Goal: Task Accomplishment & Management: Manage account settings

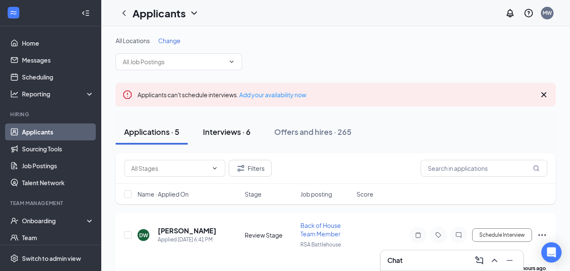
click at [245, 132] on div "Interviews · 6" at bounding box center [227, 131] width 48 height 11
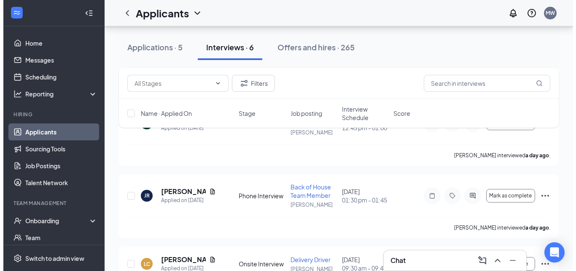
scroll to position [353, 0]
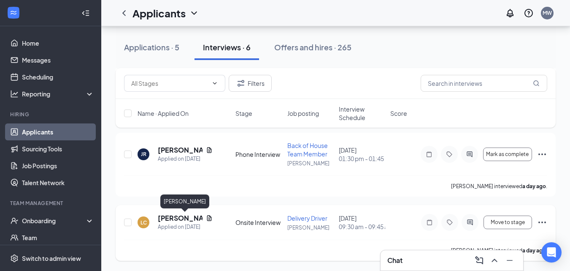
click at [170, 217] on h5 "[PERSON_NAME]" at bounding box center [180, 217] width 45 height 9
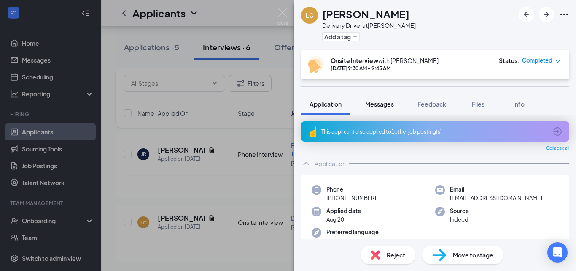
click at [387, 103] on span "Messages" at bounding box center [379, 104] width 29 height 8
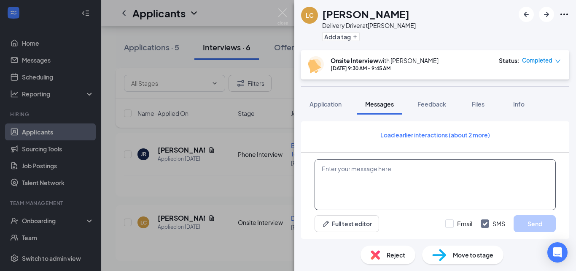
click at [363, 179] on textarea at bounding box center [435, 184] width 241 height 51
type textarea "K"
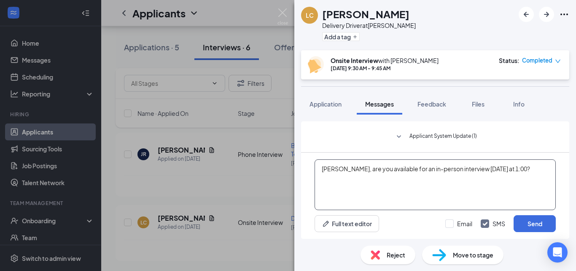
drag, startPoint x: 339, startPoint y: 170, endPoint x: 548, endPoint y: 168, distance: 208.9
click at [548, 168] on textarea "[PERSON_NAME], are you available for an in-person interview [DATE] at 1:00?" at bounding box center [435, 184] width 241 height 51
type textarea "[PERSON_NAME], are you available for an in-person interview [DATE] at 1:00?"
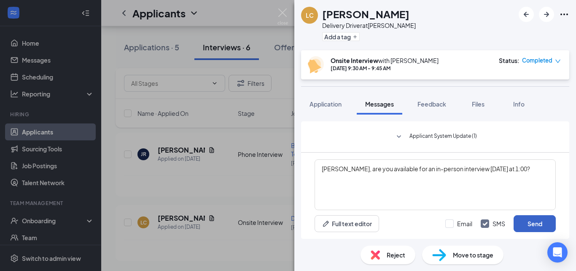
click at [531, 226] on button "Send" at bounding box center [535, 223] width 42 height 17
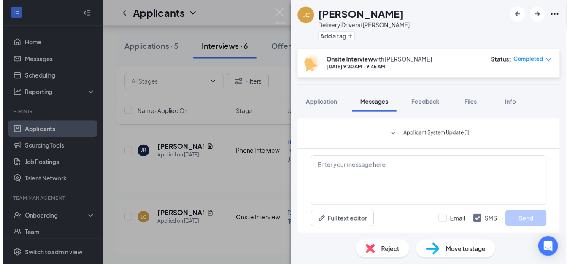
scroll to position [410, 0]
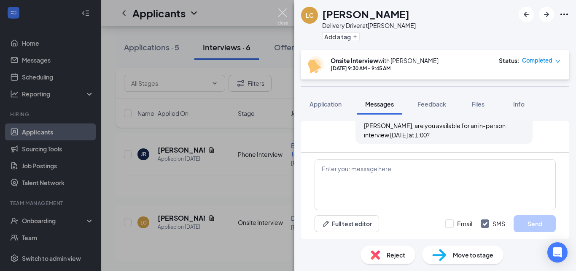
click at [280, 14] on img at bounding box center [283, 16] width 11 height 16
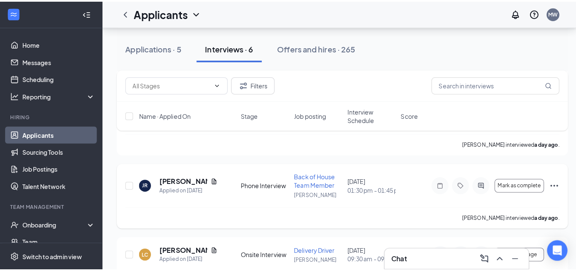
scroll to position [323, 0]
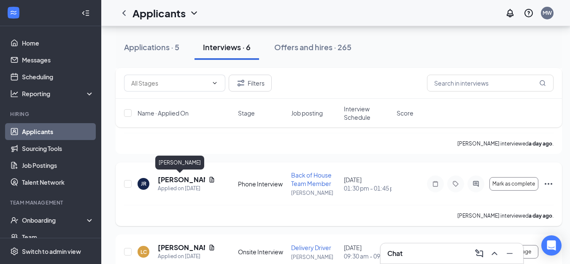
click at [189, 178] on h5 "[PERSON_NAME]" at bounding box center [181, 179] width 47 height 9
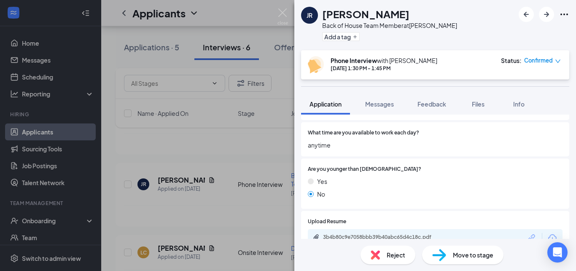
scroll to position [460, 0]
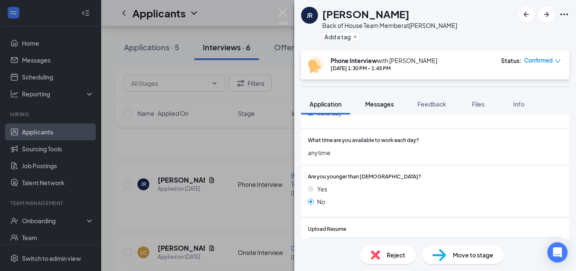
click at [371, 100] on span "Messages" at bounding box center [379, 104] width 29 height 8
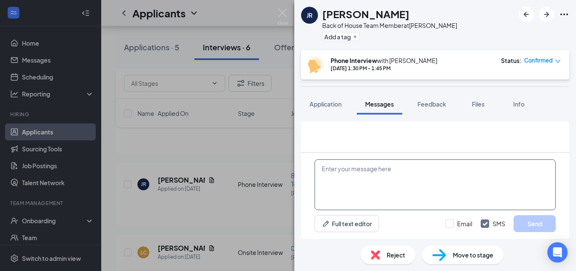
click at [374, 176] on textarea at bounding box center [435, 184] width 241 height 51
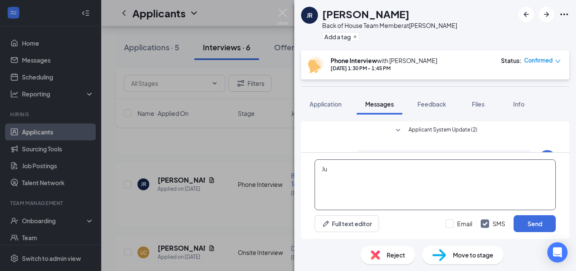
scroll to position [260, 0]
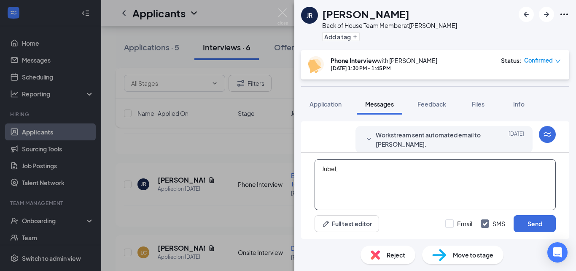
paste textarea "are you available for an in-person interview [DATE] at 1:00?"
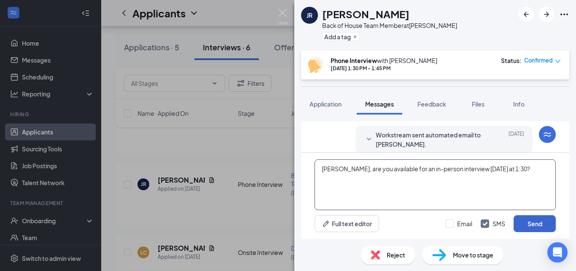
type textarea "[PERSON_NAME], are you available for an in-person interview [DATE] at 1:30?"
click at [525, 227] on button "Send" at bounding box center [535, 223] width 42 height 17
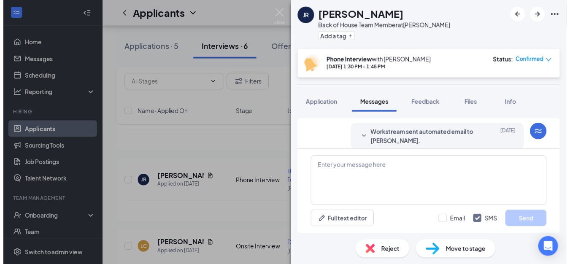
scroll to position [324, 0]
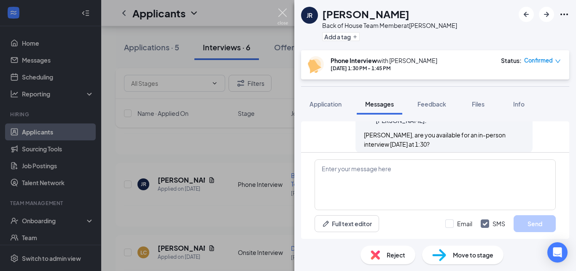
click at [285, 13] on img at bounding box center [283, 16] width 11 height 16
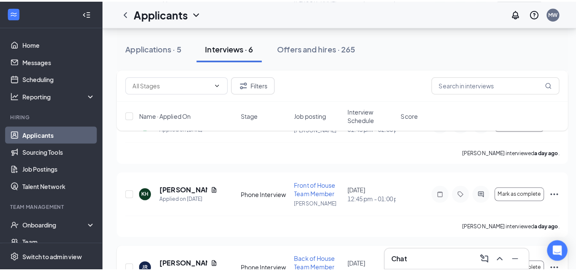
scroll to position [244, 0]
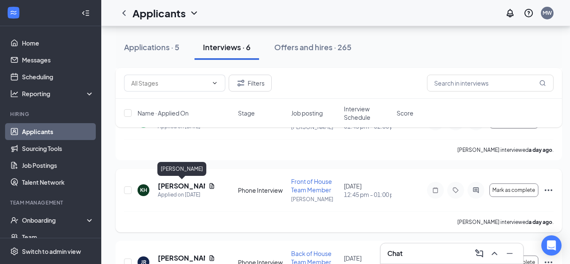
click at [177, 184] on h5 "[PERSON_NAME]" at bounding box center [181, 185] width 47 height 9
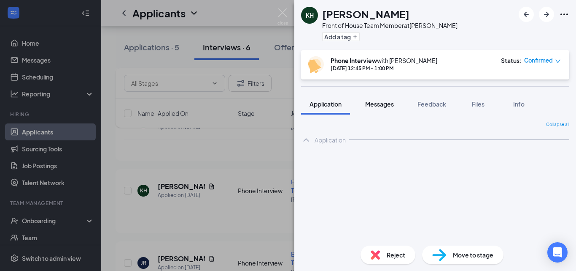
click at [382, 108] on button "Messages" at bounding box center [380, 103] width 46 height 21
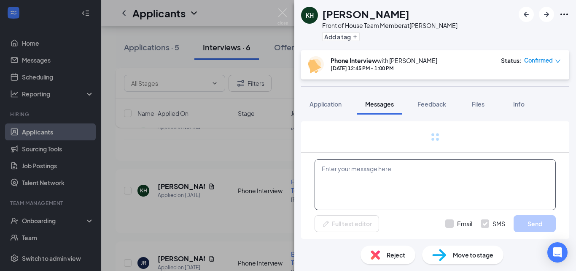
click at [379, 180] on textarea at bounding box center [435, 184] width 241 height 51
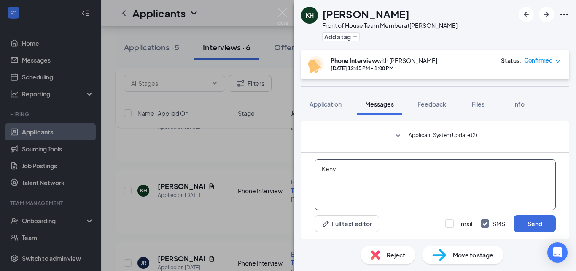
scroll to position [417, 0]
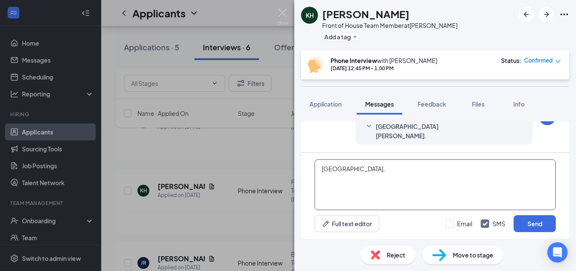
paste textarea "are you available for an in-person interview [DATE] at 1:00?"
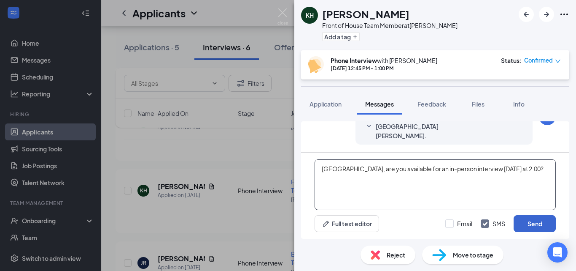
type textarea "[GEOGRAPHIC_DATA], are you available for an in-person interview [DATE] at 2:00?"
click at [530, 223] on button "Send" at bounding box center [535, 223] width 42 height 17
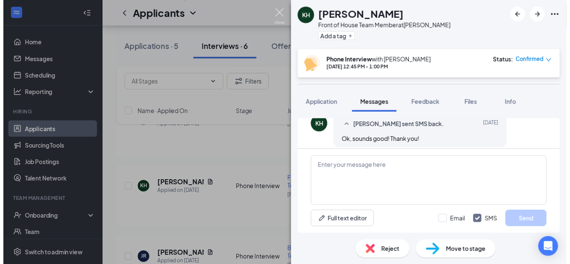
scroll to position [481, 0]
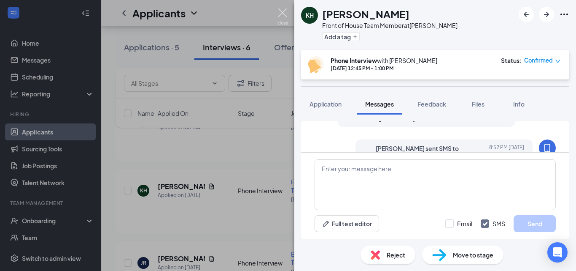
click at [279, 9] on img at bounding box center [283, 16] width 11 height 16
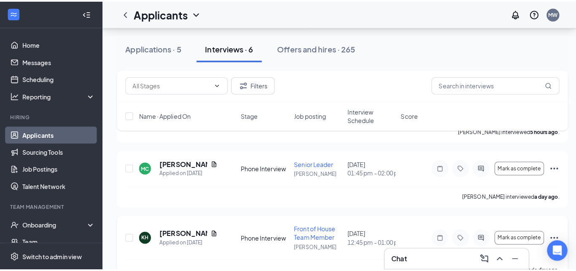
scroll to position [179, 0]
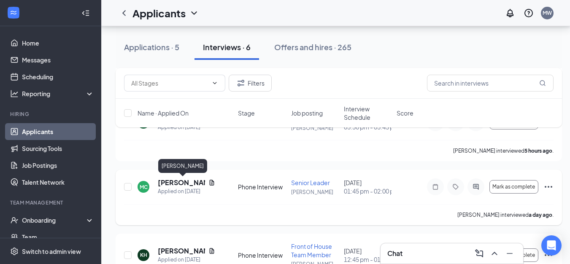
click at [176, 178] on h5 "[PERSON_NAME]" at bounding box center [181, 182] width 47 height 9
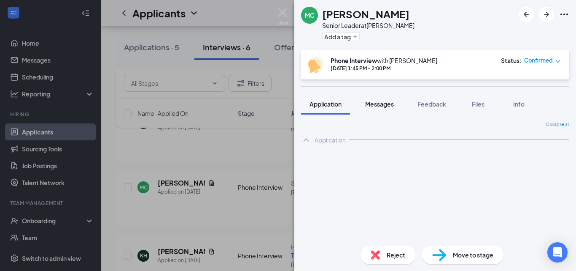
click at [380, 108] on button "Messages" at bounding box center [380, 103] width 46 height 21
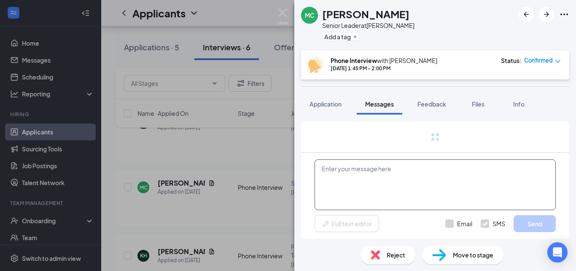
click at [376, 187] on textarea at bounding box center [435, 184] width 241 height 51
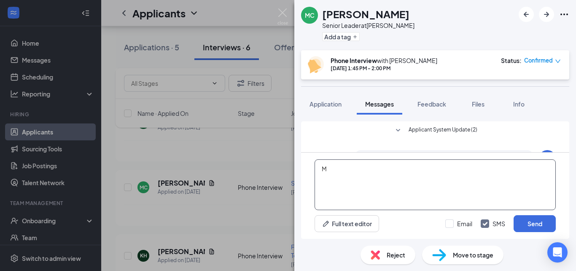
scroll to position [236, 0]
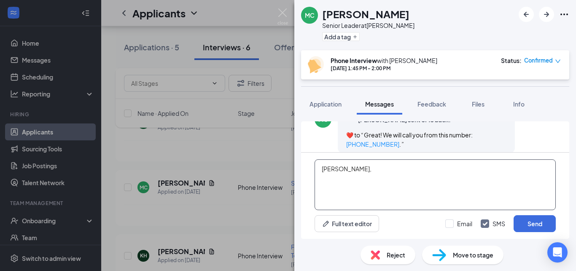
paste textarea "are you available for an in-person interview tomorrow at 1:00?"
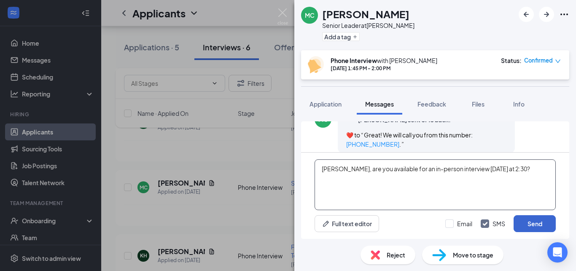
type textarea "[PERSON_NAME], are you available for an in-person interview [DATE] at 2:30?"
click at [532, 225] on button "Send" at bounding box center [535, 223] width 42 height 17
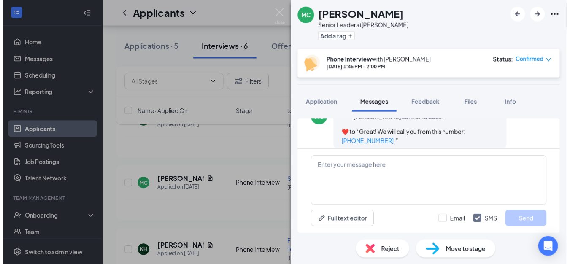
scroll to position [299, 0]
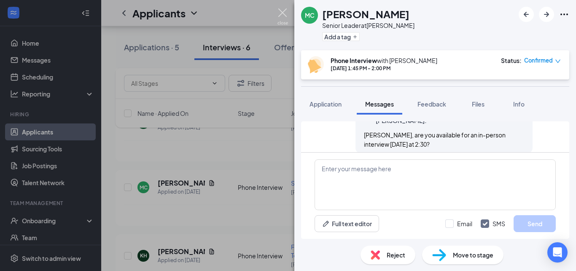
click at [284, 11] on img at bounding box center [283, 16] width 11 height 16
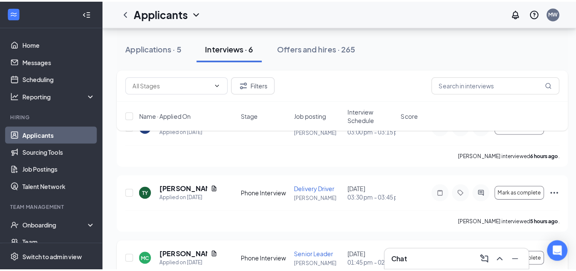
scroll to position [113, 0]
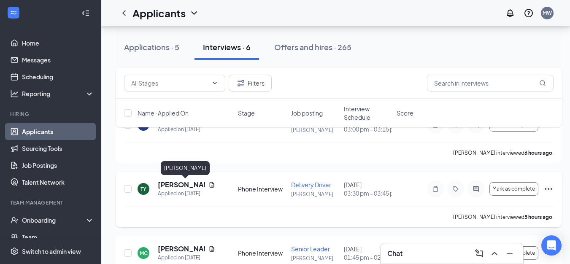
click at [186, 182] on h5 "[PERSON_NAME]" at bounding box center [181, 184] width 47 height 9
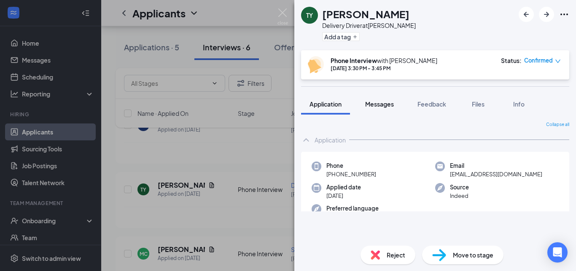
click at [378, 103] on span "Messages" at bounding box center [379, 104] width 29 height 8
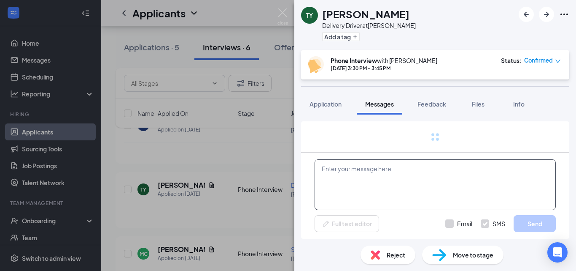
click at [375, 172] on textarea at bounding box center [435, 184] width 241 height 51
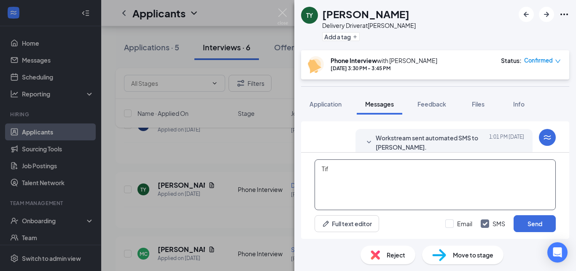
scroll to position [306, 0]
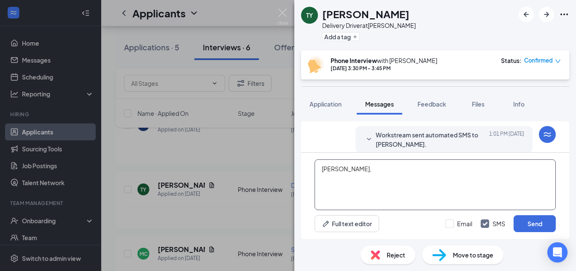
paste textarea "are you available for an in-person interview tomorrow at 1:00?"
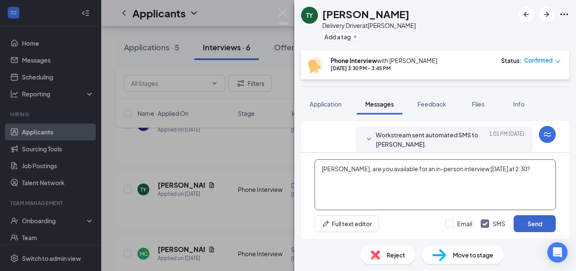
type textarea "Tiffany, are you available for an in-person interview tomorrow at 2:30?"
click at [535, 227] on button "Send" at bounding box center [535, 223] width 42 height 17
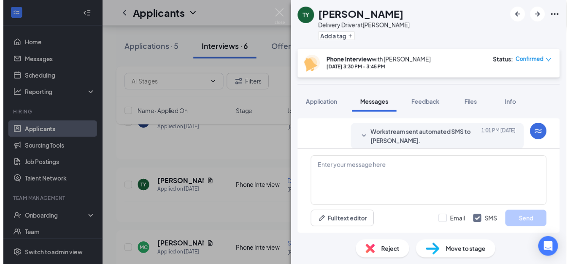
scroll to position [369, 0]
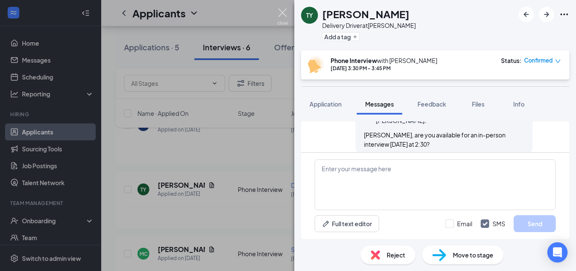
click at [280, 8] on img at bounding box center [283, 16] width 11 height 16
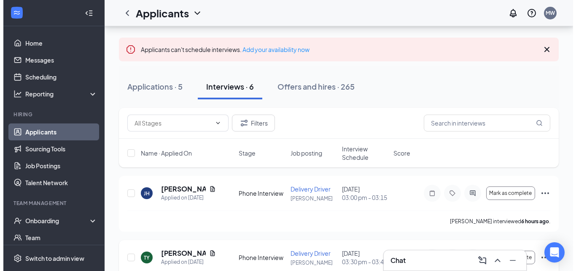
scroll to position [44, 0]
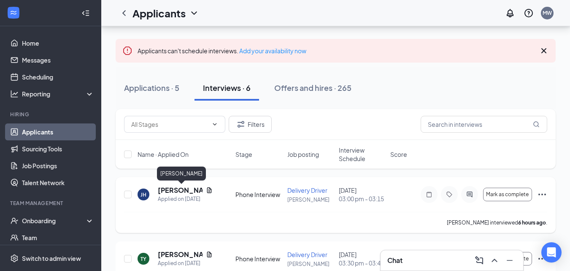
click at [176, 188] on h5 "[PERSON_NAME]" at bounding box center [180, 189] width 45 height 9
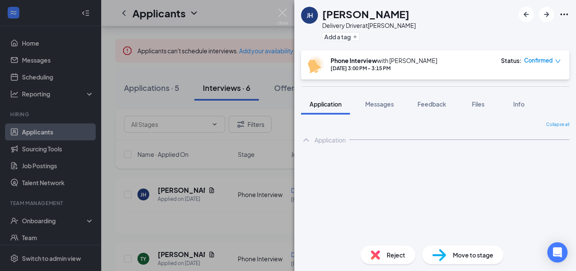
click at [379, 105] on span "Messages" at bounding box center [379, 104] width 29 height 8
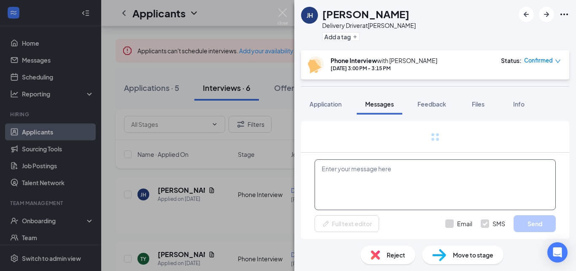
click at [371, 199] on textarea at bounding box center [435, 184] width 241 height 51
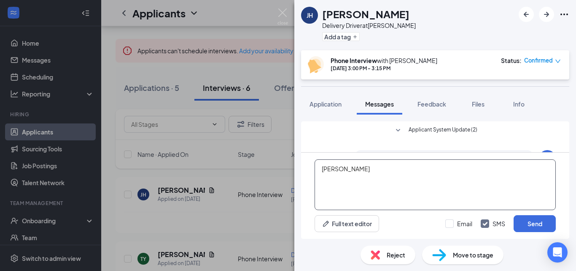
scroll to position [260, 0]
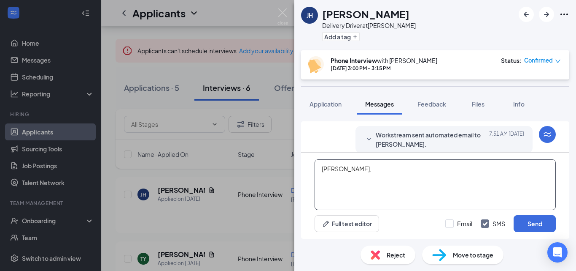
paste textarea "are you available for an in-person interview tomorrow at 1:00?"
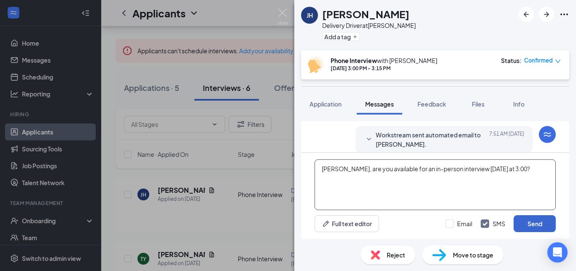
type textarea "Joshua, are you available for an in-person interview tomorrow at 3:00?"
click at [527, 222] on button "Send" at bounding box center [535, 223] width 42 height 17
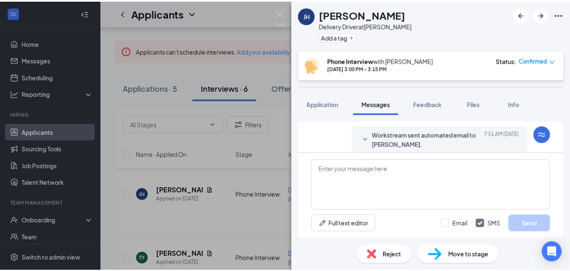
scroll to position [324, 0]
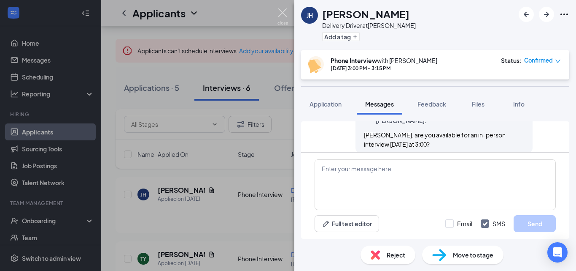
click at [286, 9] on img at bounding box center [283, 16] width 11 height 16
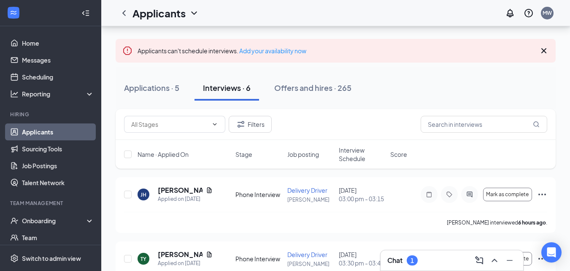
click at [423, 259] on div "Chat 1" at bounding box center [451, 260] width 129 height 14
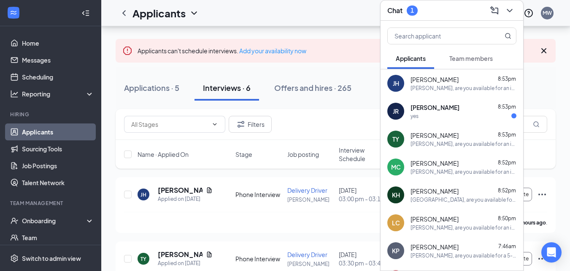
click at [449, 111] on div "Jubel Romero Ayala 8:53pm yes" at bounding box center [464, 111] width 106 height 16
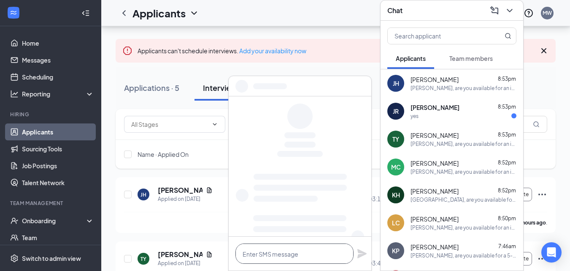
click at [312, 254] on textarea at bounding box center [294, 253] width 118 height 20
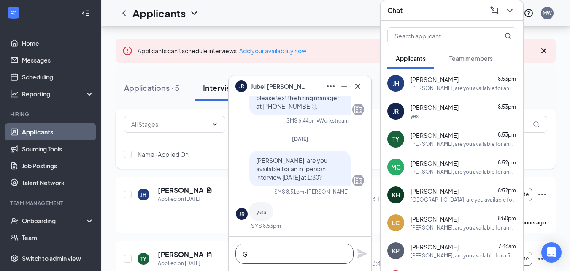
scroll to position [0, 0]
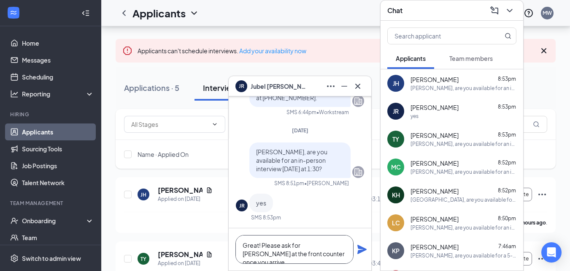
type textarea "Great! Please ask for Maureen at the front counter once you arrive."
click at [360, 245] on icon "Plane" at bounding box center [362, 249] width 10 height 10
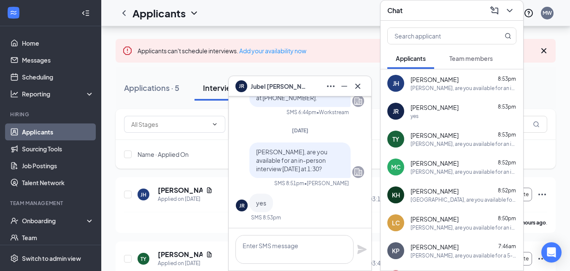
scroll to position [0, 0]
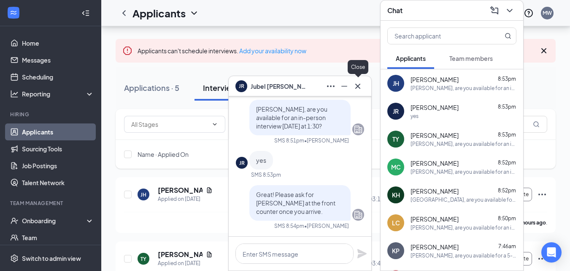
click at [359, 86] on icon "Cross" at bounding box center [358, 86] width 10 height 10
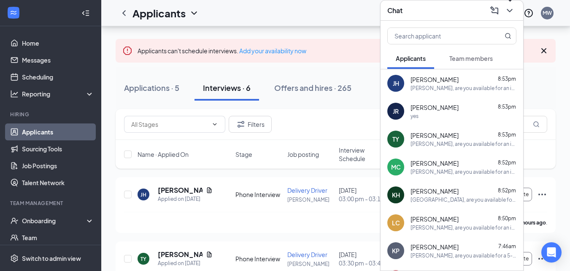
click at [507, 11] on icon "ChevronDown" at bounding box center [510, 10] width 10 height 10
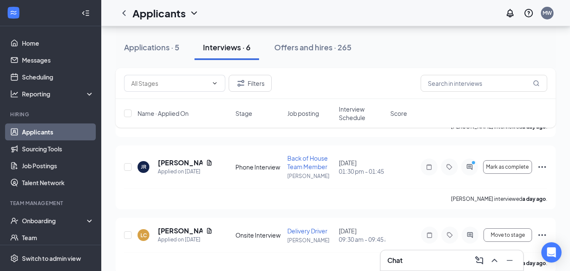
scroll to position [353, 0]
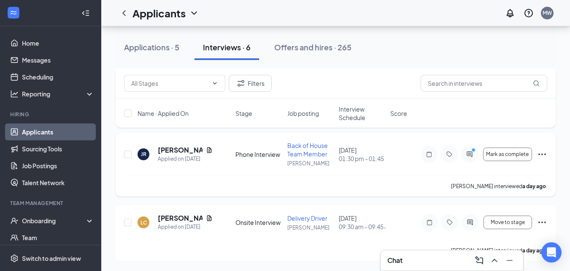
click at [499, 161] on div "Mark as complete" at bounding box center [484, 154] width 127 height 17
click at [498, 154] on span "Mark as complete" at bounding box center [507, 154] width 43 height 6
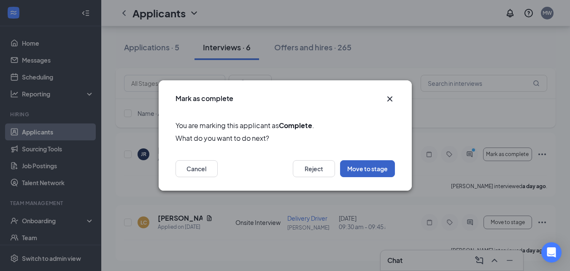
click at [356, 167] on button "Move to stage" at bounding box center [367, 168] width 55 height 17
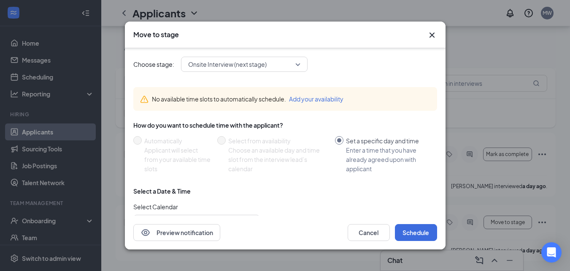
scroll to position [95, 0]
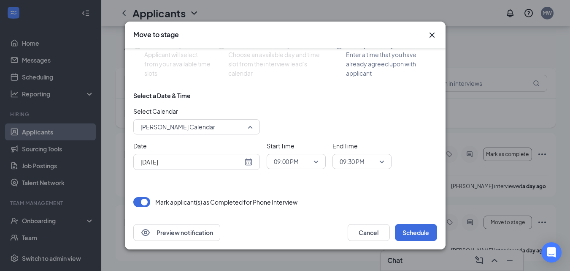
click at [210, 124] on span "Madison Walker's Calendar" at bounding box center [178, 126] width 75 height 13
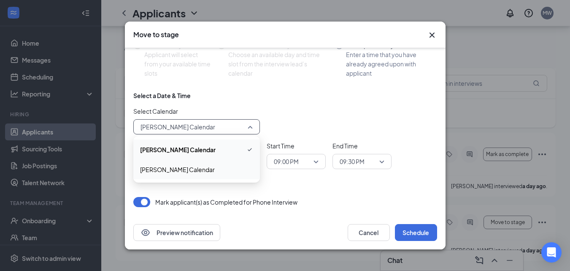
click at [202, 167] on span "Maureen James's Calendar" at bounding box center [177, 169] width 75 height 9
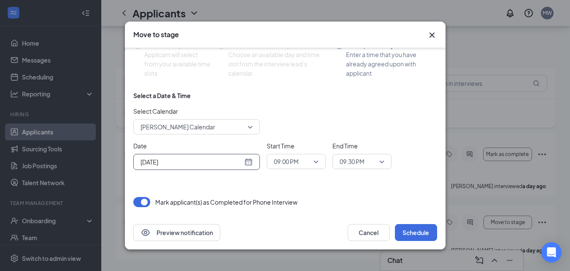
click at [229, 165] on input "Aug 26, 2025" at bounding box center [192, 161] width 102 height 9
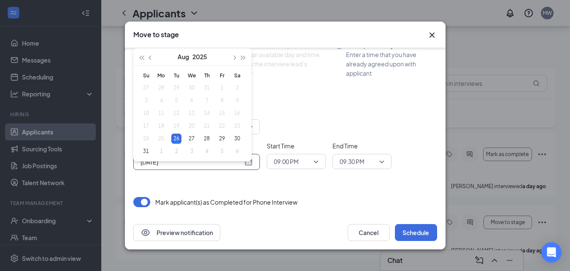
click at [229, 165] on input "Aug 26, 2025" at bounding box center [192, 161] width 102 height 9
type input "Aug 27, 2025"
click at [188, 135] on div "27" at bounding box center [192, 138] width 10 height 10
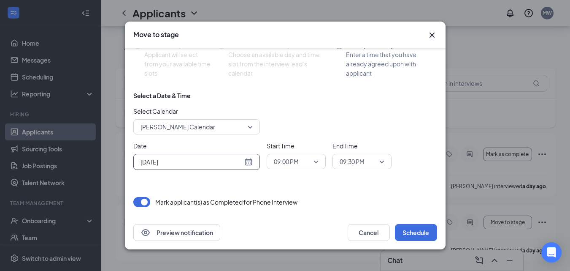
click at [303, 163] on span "09:00 PM" at bounding box center [292, 161] width 37 height 13
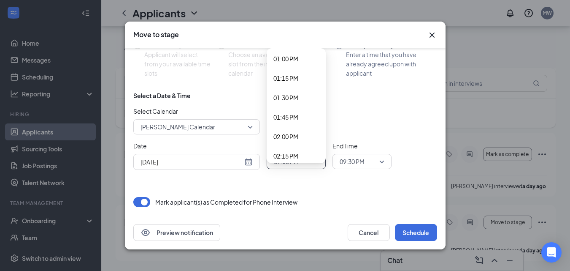
scroll to position [1012, 0]
click at [300, 97] on span "01:30 PM" at bounding box center [296, 97] width 46 height 9
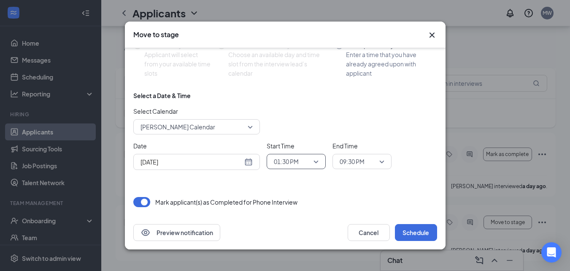
click at [364, 161] on span "09:30 PM" at bounding box center [352, 161] width 25 height 13
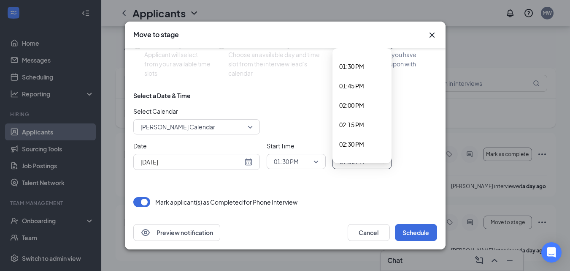
scroll to position [1043, 0]
click at [362, 103] on span "02:00 PM" at bounding box center [351, 105] width 25 height 9
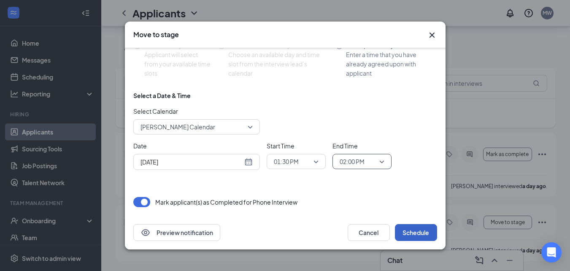
click at [423, 233] on button "Schedule" at bounding box center [416, 232] width 42 height 17
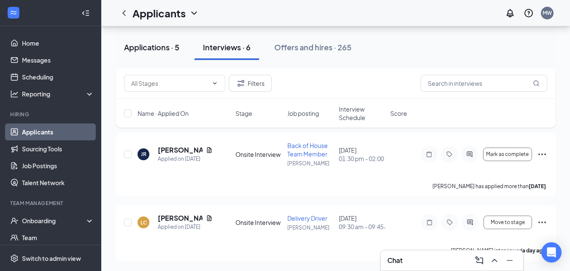
click at [138, 51] on div "Applications · 5" at bounding box center [151, 47] width 55 height 11
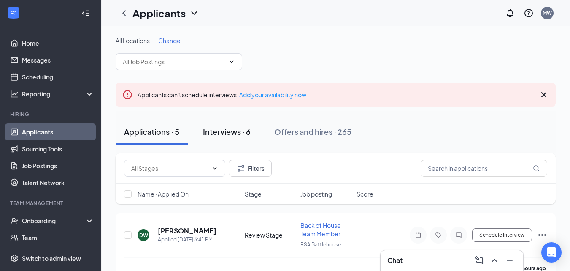
click at [237, 131] on div "Interviews · 6" at bounding box center [227, 131] width 48 height 11
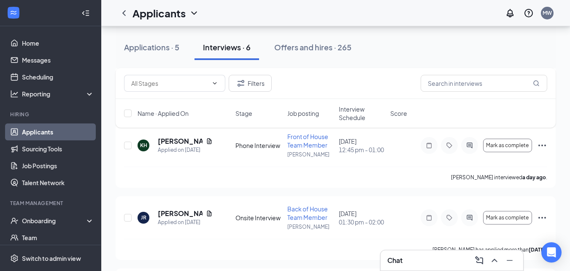
scroll to position [353, 0]
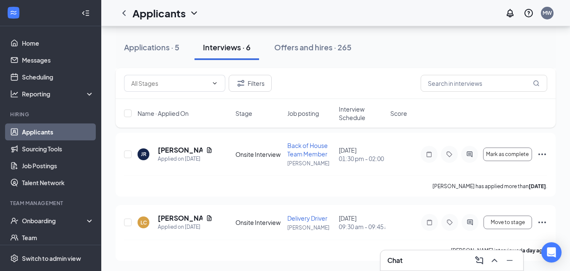
click at [423, 264] on div "Chat" at bounding box center [451, 260] width 129 height 14
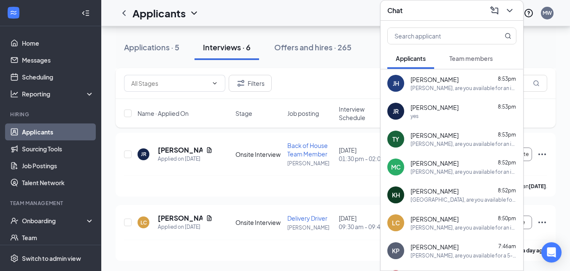
click at [452, 214] on div "Lucie Chauvin 8:50pm" at bounding box center [464, 218] width 106 height 8
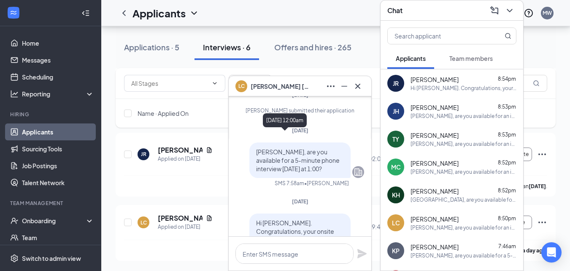
scroll to position [-528, 0]
click at [360, 83] on icon "Cross" at bounding box center [358, 86] width 10 height 10
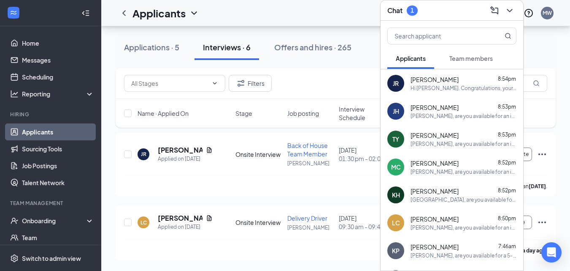
click at [474, 57] on span "Team members" at bounding box center [470, 58] width 43 height 8
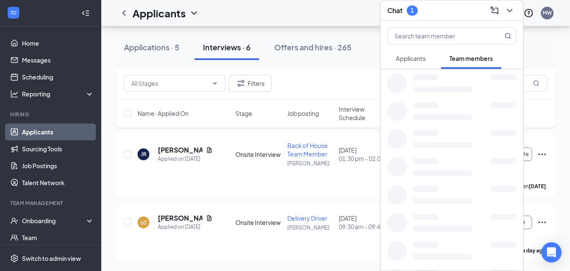
click at [420, 56] on span "Applicants" at bounding box center [411, 58] width 30 height 8
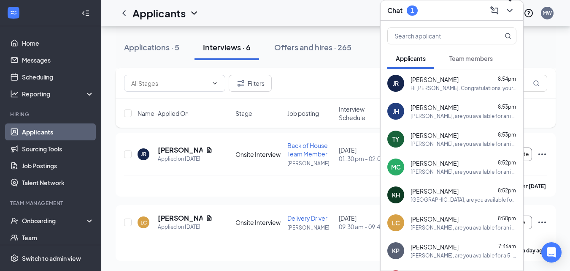
click at [509, 9] on icon "ChevronDown" at bounding box center [510, 10] width 10 height 10
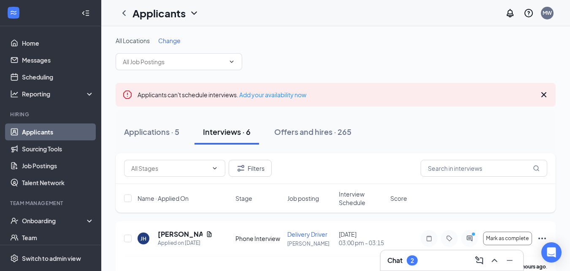
click at [431, 254] on div "Chat 2" at bounding box center [451, 260] width 129 height 14
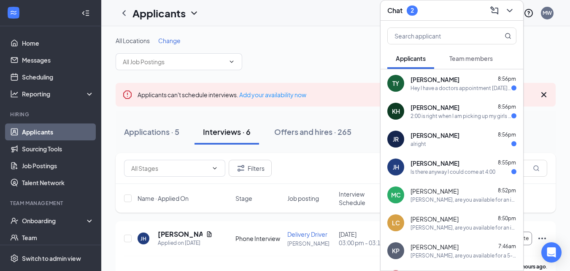
click at [449, 143] on div "alright" at bounding box center [464, 143] width 106 height 7
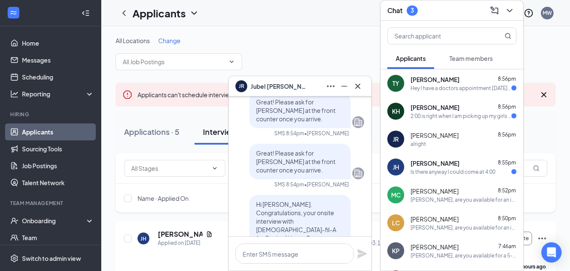
scroll to position [-146, 0]
drag, startPoint x: 270, startPoint y: 181, endPoint x: 271, endPoint y: 162, distance: 18.6
click at [271, 162] on p "Great! Please ask for [PERSON_NAME] at the front counter once you arrive." at bounding box center [300, 161] width 88 height 25
click at [279, 174] on p "Great! Please ask for [PERSON_NAME] at the front counter once you arrive." at bounding box center [300, 161] width 88 height 25
drag, startPoint x: 268, startPoint y: 178, endPoint x: 268, endPoint y: 162, distance: 15.6
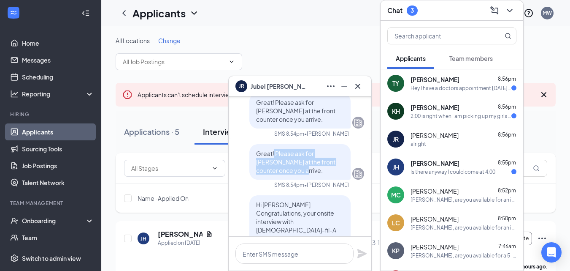
click at [268, 162] on p "Great! Please ask for [PERSON_NAME] at the front counter once you arrive." at bounding box center [300, 161] width 88 height 25
copy span "Please ask for Maureen at the front counter once you arrive."
click at [356, 90] on icon "Cross" at bounding box center [358, 86] width 10 height 10
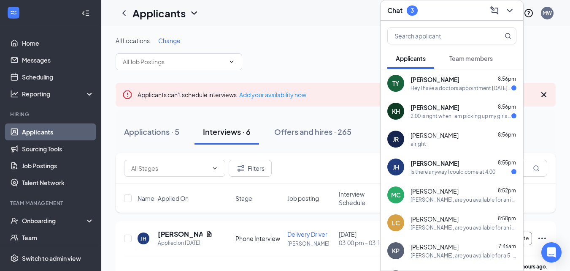
click at [443, 173] on div "Is there anyway I could come at 4:00" at bounding box center [453, 171] width 85 height 7
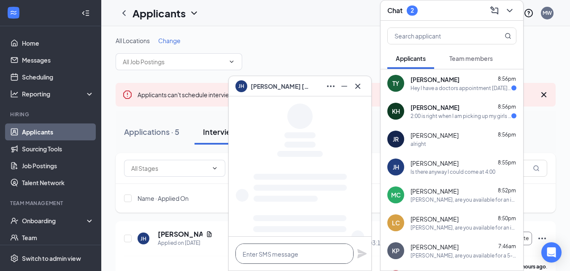
click at [324, 252] on textarea at bounding box center [294, 253] width 118 height 20
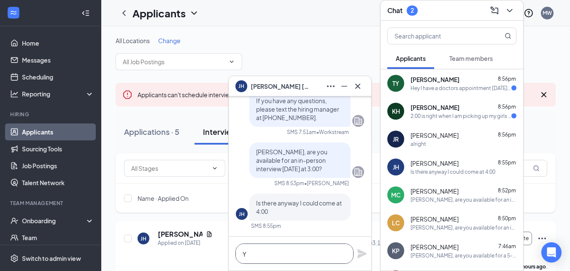
scroll to position [0, 0]
paste textarea "Please ask for Maureen at the front counter once you arrive."
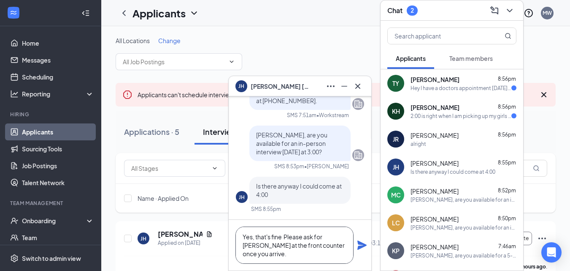
type textarea "Yes, that's fine Please ask for Maureen at the front counter once you arrive."
click at [360, 248] on icon "Plane" at bounding box center [361, 244] width 9 height 9
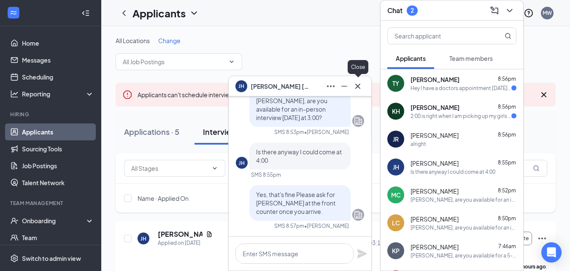
scroll to position [0, 0]
click at [357, 86] on icon "Cross" at bounding box center [358, 86] width 10 height 10
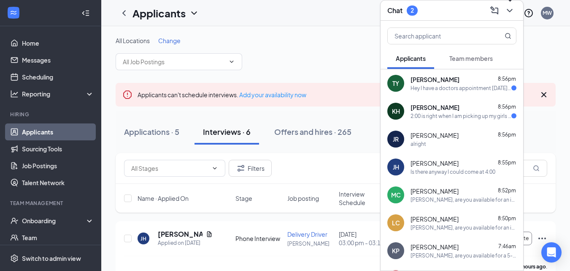
click at [509, 13] on icon "ChevronDown" at bounding box center [510, 10] width 10 height 10
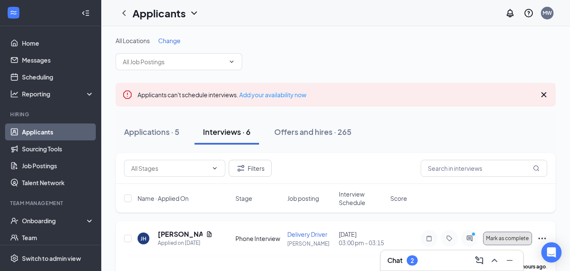
click at [509, 236] on span "Mark as complete" at bounding box center [507, 238] width 43 height 6
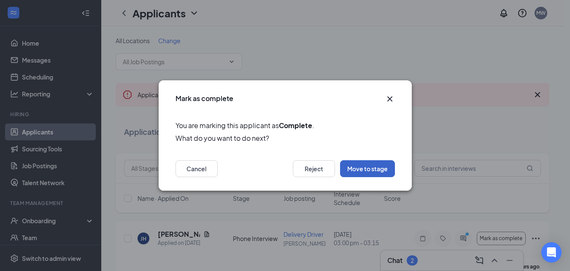
click at [371, 172] on button "Move to stage" at bounding box center [367, 168] width 55 height 17
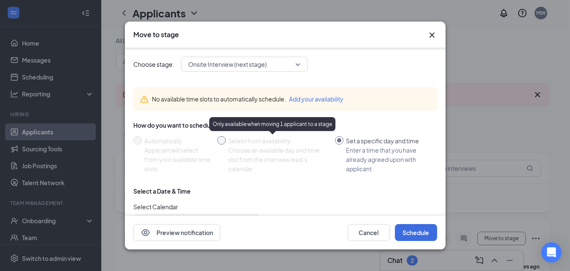
scroll to position [95, 0]
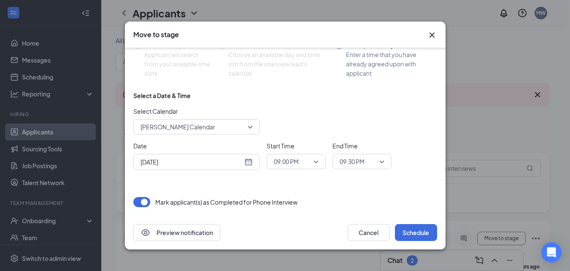
click at [235, 126] on span "[PERSON_NAME] Calendar" at bounding box center [193, 126] width 105 height 13
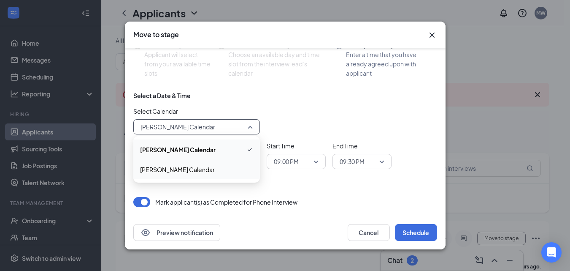
click at [200, 167] on span "[PERSON_NAME] Calendar" at bounding box center [177, 169] width 75 height 9
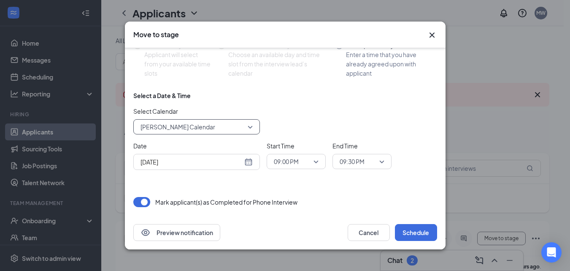
click at [251, 162] on div "[DATE]" at bounding box center [197, 161] width 112 height 9
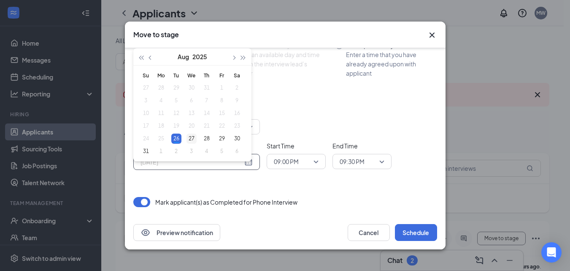
type input "[DATE]"
click at [192, 136] on div "27" at bounding box center [192, 138] width 10 height 10
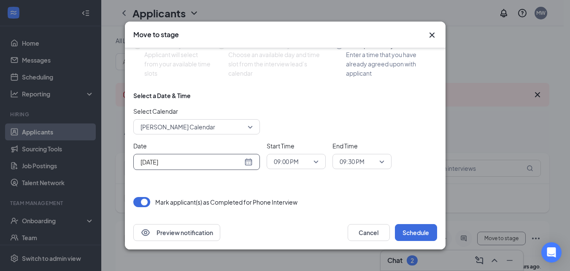
click at [295, 162] on span "09:00 PM" at bounding box center [286, 161] width 25 height 13
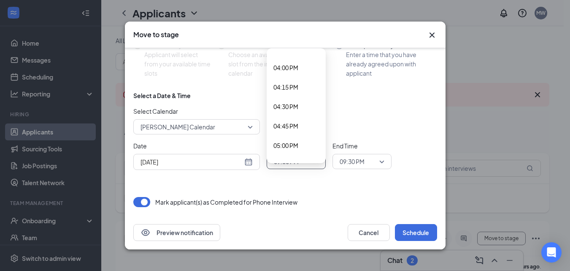
scroll to position [1219, 0]
click at [290, 81] on span "04:00 PM" at bounding box center [285, 84] width 25 height 9
click at [354, 162] on span "09:30 PM" at bounding box center [352, 161] width 25 height 13
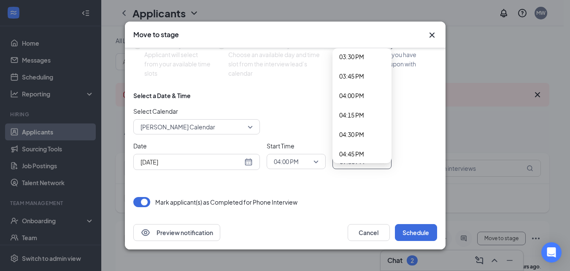
scroll to position [1207, 0]
click at [359, 133] on span "04:30 PM" at bounding box center [351, 134] width 25 height 9
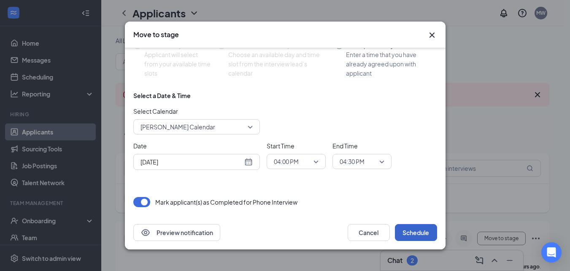
click at [418, 234] on button "Schedule" at bounding box center [416, 232] width 42 height 17
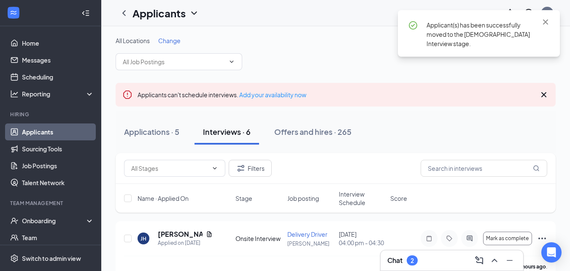
click at [399, 260] on h3 "Chat" at bounding box center [394, 259] width 15 height 9
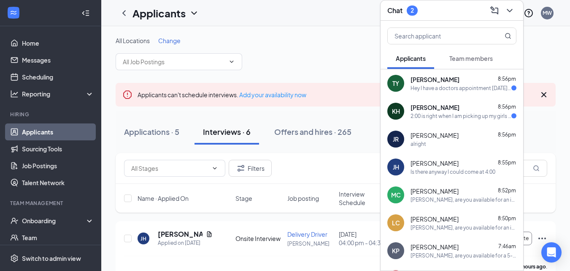
click at [451, 89] on div "Hey I have a doctors appointment tomorrow will Thursday be fine ?" at bounding box center [461, 87] width 101 height 7
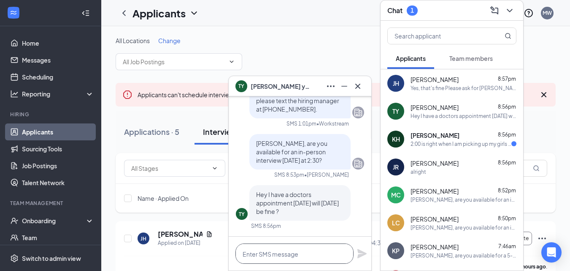
click at [308, 255] on textarea at bounding box center [294, 253] width 118 height 20
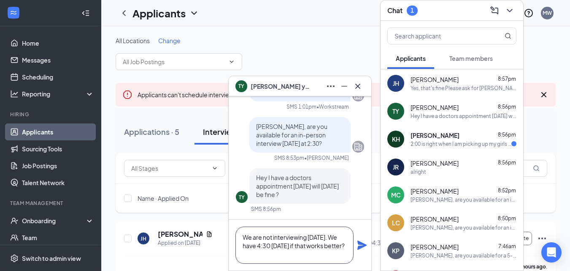
type textarea "We are not interviewing on Thursday. We have 4:30 tomorrow if that works better?"
click at [364, 246] on icon "Plane" at bounding box center [362, 245] width 10 height 10
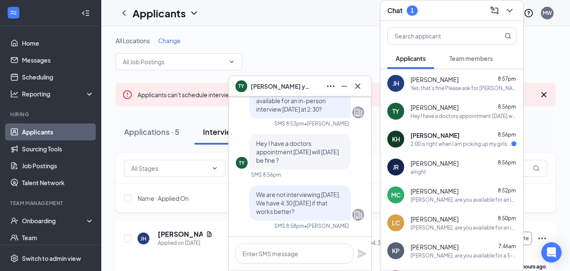
scroll to position [0, 0]
click at [357, 89] on icon "Cross" at bounding box center [358, 86] width 10 height 10
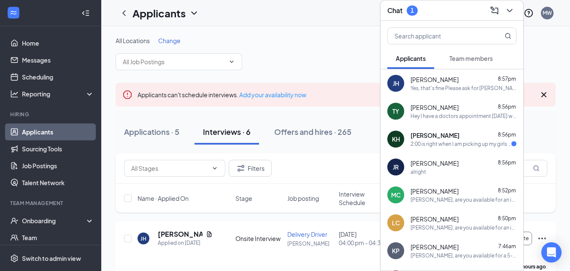
click at [421, 138] on span "[PERSON_NAME]" at bounding box center [435, 135] width 49 height 8
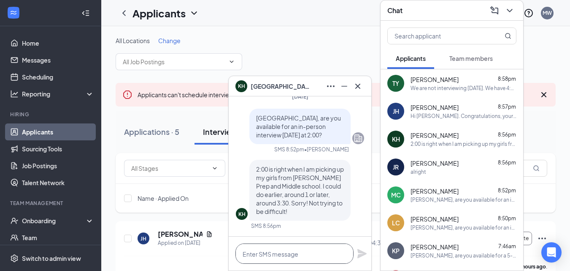
click at [315, 251] on textarea at bounding box center [294, 253] width 118 height 20
type textarea "D"
paste textarea "Please ask for [PERSON_NAME] at the front counter once you arrive."
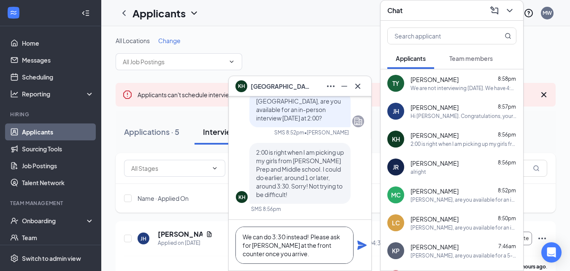
type textarea "We can do 3:30 instead! Please ask for Maureen at the front counter once you ar…"
click at [365, 245] on icon "Plane" at bounding box center [361, 244] width 9 height 9
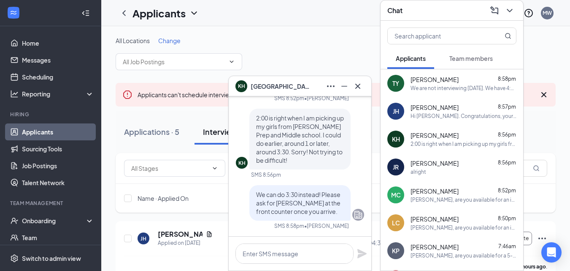
scroll to position [0, 0]
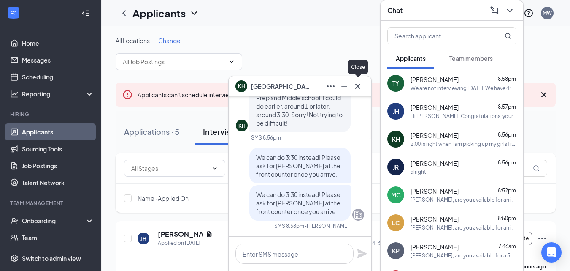
click at [357, 85] on icon "Cross" at bounding box center [357, 85] width 5 height 5
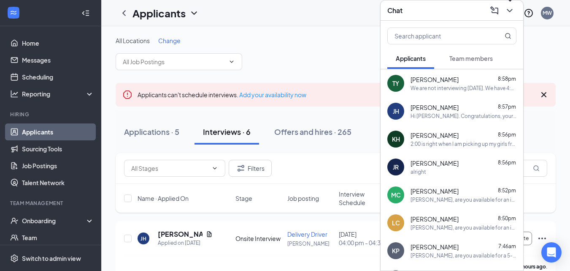
click at [511, 7] on icon "ChevronDown" at bounding box center [510, 10] width 10 height 10
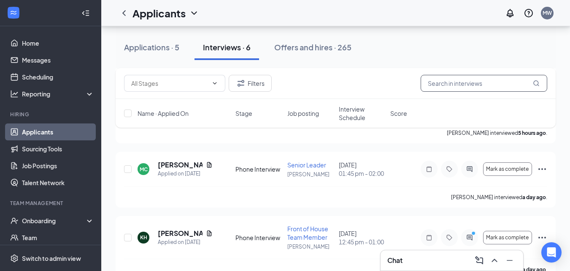
scroll to position [209, 0]
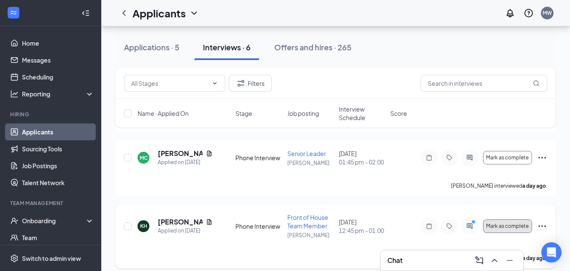
click at [511, 223] on span "Mark as complete" at bounding box center [507, 226] width 43 height 6
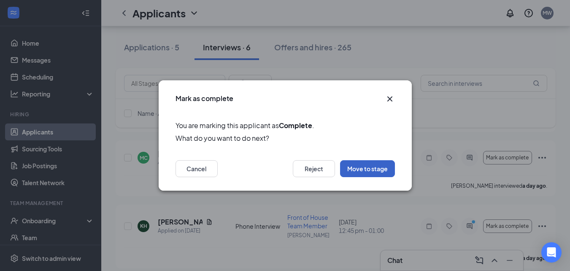
click at [352, 170] on button "Move to stage" at bounding box center [367, 168] width 55 height 17
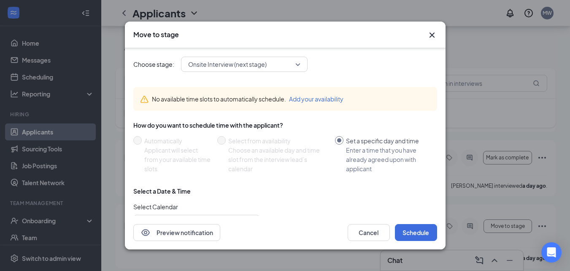
scroll to position [95, 0]
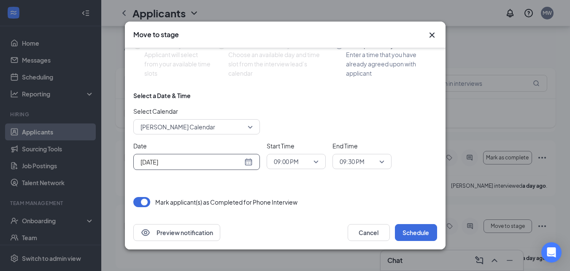
click at [249, 160] on div "Aug 26, 2025" at bounding box center [197, 161] width 112 height 9
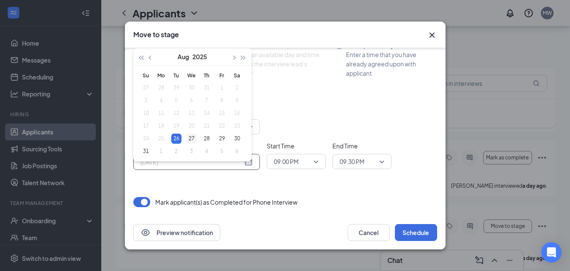
type input "Aug 27, 2025"
click at [191, 135] on div "27" at bounding box center [192, 138] width 10 height 10
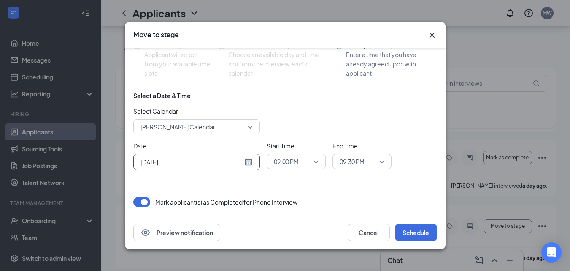
click at [282, 158] on span "09:00 PM" at bounding box center [286, 161] width 25 height 13
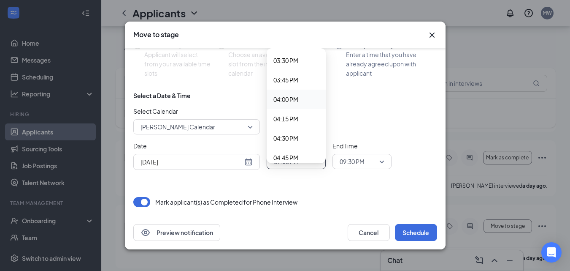
scroll to position [1201, 0]
click at [289, 63] on span "03:30 PM" at bounding box center [285, 63] width 25 height 9
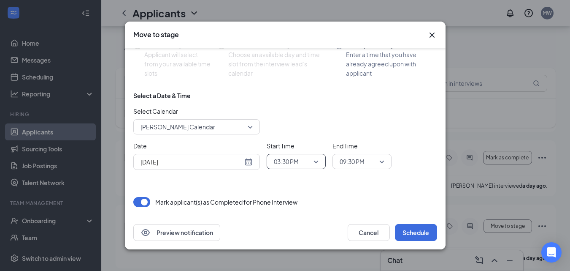
click at [351, 160] on span "09:30 PM" at bounding box center [352, 161] width 25 height 13
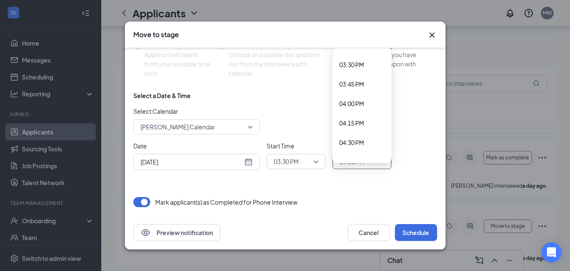
scroll to position [1200, 0]
click at [361, 105] on span "04:00 PM" at bounding box center [351, 103] width 25 height 9
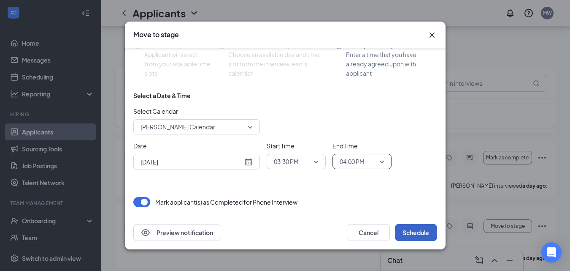
click at [422, 231] on button "Schedule" at bounding box center [416, 232] width 42 height 17
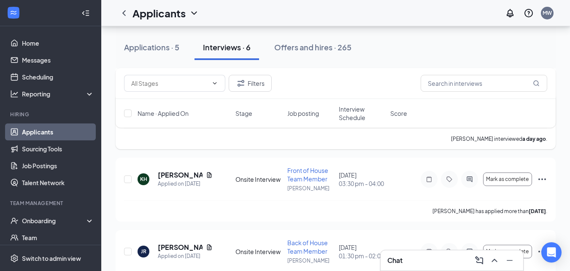
scroll to position [256, 0]
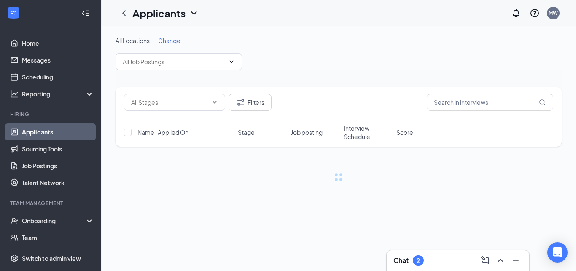
click at [406, 260] on h3 "Chat" at bounding box center [401, 259] width 15 height 9
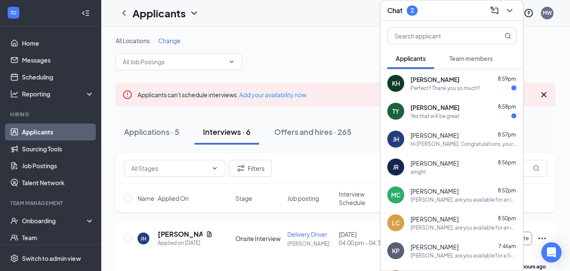
click at [445, 85] on div "Perfect!! Thank you so much!!" at bounding box center [445, 87] width 69 height 7
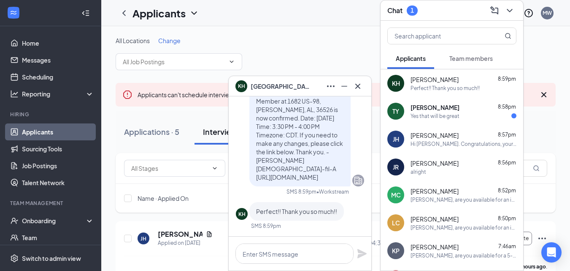
click at [442, 111] on span "[PERSON_NAME]" at bounding box center [435, 107] width 49 height 8
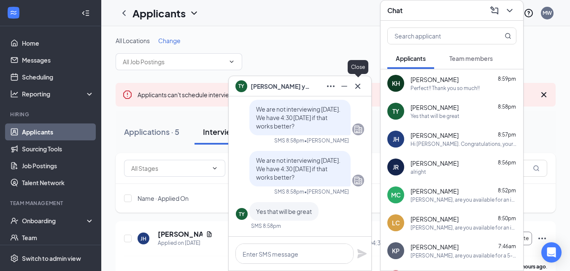
click at [358, 88] on icon "Cross" at bounding box center [358, 86] width 10 height 10
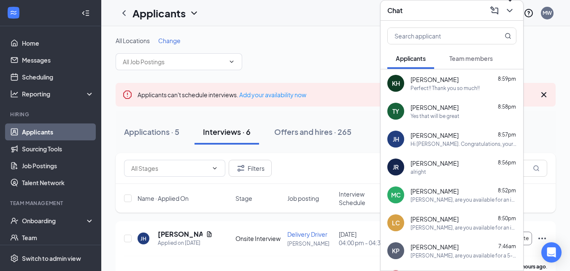
click at [506, 10] on icon "ChevronDown" at bounding box center [510, 10] width 10 height 10
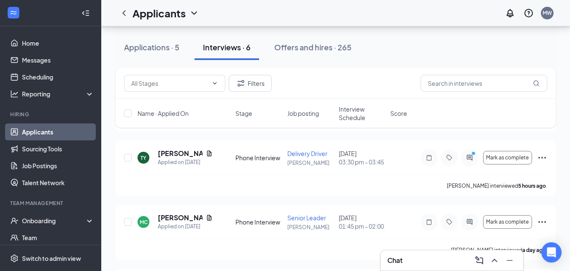
scroll to position [145, 0]
click at [404, 258] on div "Chat" at bounding box center [451, 260] width 129 height 14
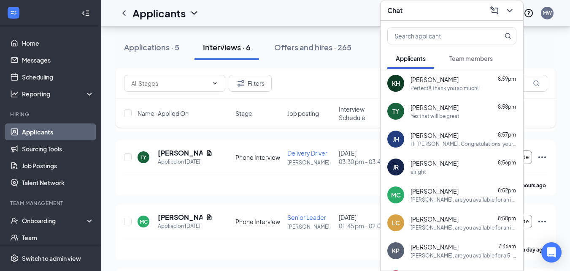
click at [438, 121] on div "TY tiffany young 8:58pm Yes that will be great" at bounding box center [452, 111] width 143 height 28
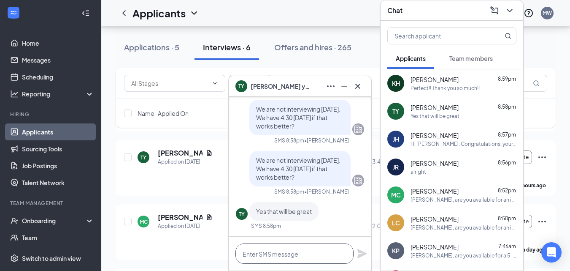
click at [322, 249] on textarea at bounding box center [294, 253] width 118 height 20
paste textarea "Please ask for Maureen at the front counter once you arrive."
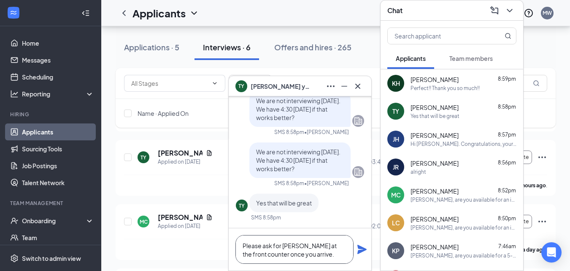
scroll to position [0, 0]
click at [241, 244] on textarea "Please ask for Maureen at the front counter once you arrive." at bounding box center [294, 249] width 118 height 29
type textarea "Great! Please ask for Maureen at the front counter once you arrive."
click at [360, 249] on icon "Plane" at bounding box center [362, 249] width 10 height 10
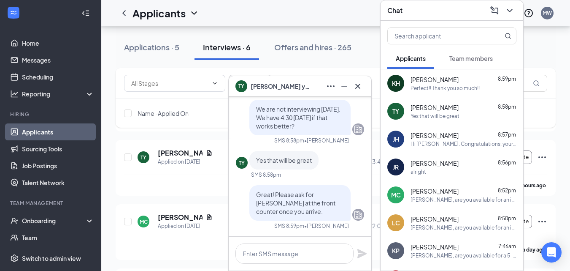
scroll to position [0, 0]
click at [360, 87] on icon "Cross" at bounding box center [357, 85] width 5 height 5
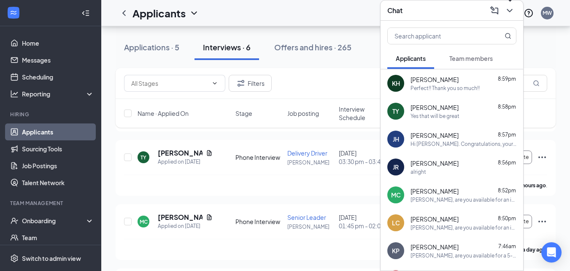
click at [511, 12] on icon "ChevronDown" at bounding box center [510, 10] width 10 height 10
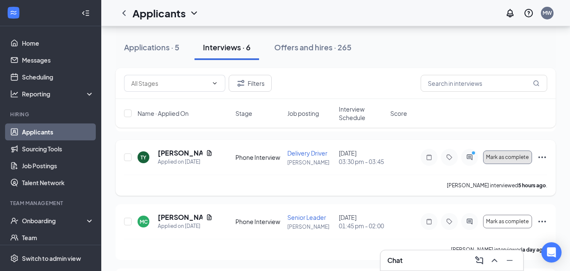
click at [501, 157] on span "Mark as complete" at bounding box center [507, 157] width 43 height 6
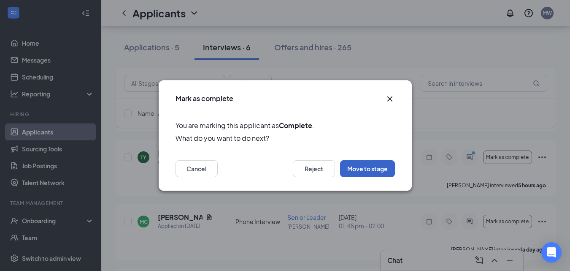
click at [377, 163] on button "Move to stage" at bounding box center [367, 168] width 55 height 17
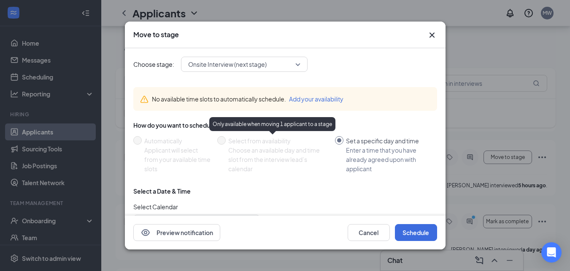
scroll to position [95, 0]
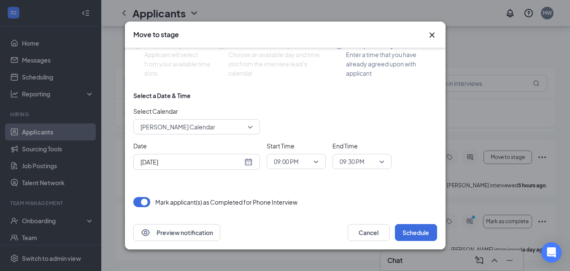
click at [248, 157] on div "[DATE]" at bounding box center [197, 161] width 112 height 9
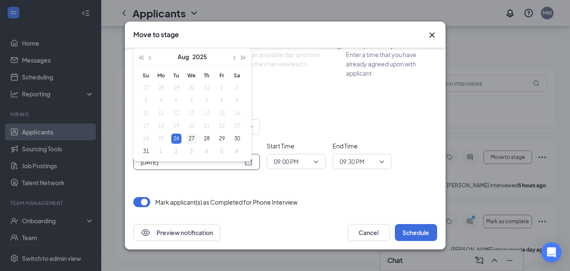
type input "[DATE]"
click at [193, 135] on div "27" at bounding box center [192, 138] width 10 height 10
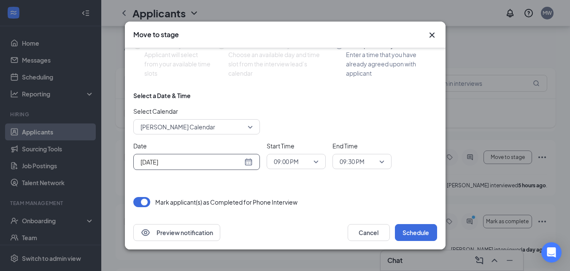
click at [221, 131] on span "[PERSON_NAME] Calendar" at bounding box center [193, 126] width 105 height 13
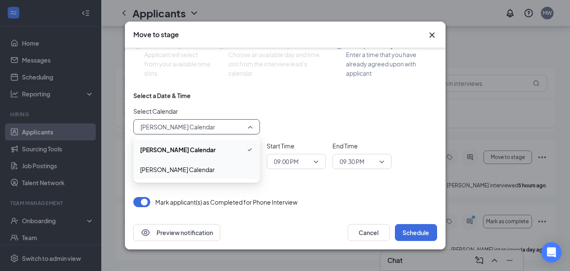
click at [202, 170] on span "[PERSON_NAME] Calendar" at bounding box center [177, 169] width 75 height 9
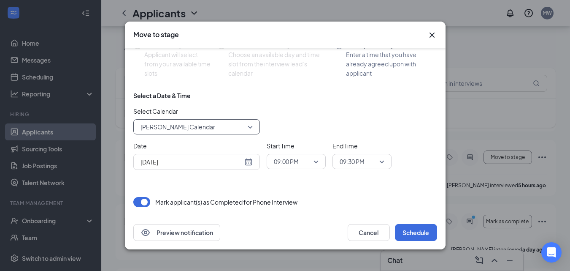
click at [298, 166] on span "09:00 PM" at bounding box center [286, 161] width 25 height 13
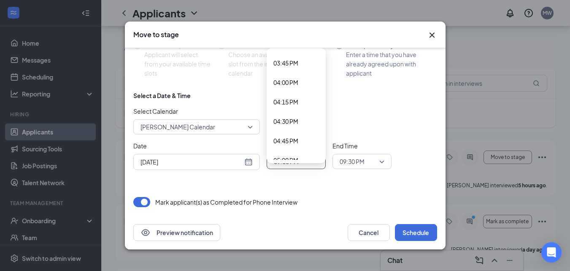
scroll to position [1222, 0]
click at [292, 117] on span "04:30 PM" at bounding box center [285, 120] width 25 height 9
click at [373, 165] on span "09:30 PM" at bounding box center [358, 161] width 37 height 13
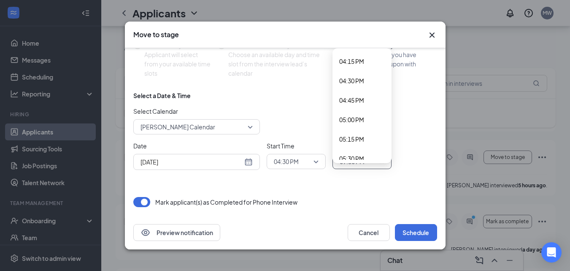
scroll to position [1261, 0]
click at [359, 97] on span "04:45 PM" at bounding box center [351, 101] width 25 height 9
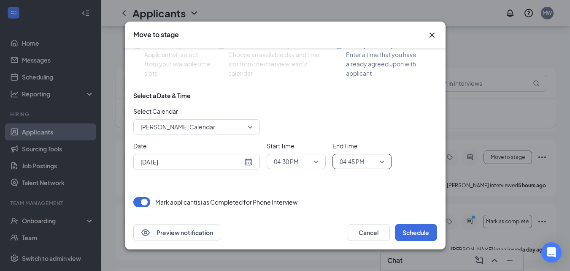
click at [363, 164] on span "04:45 PM" at bounding box center [352, 161] width 25 height 13
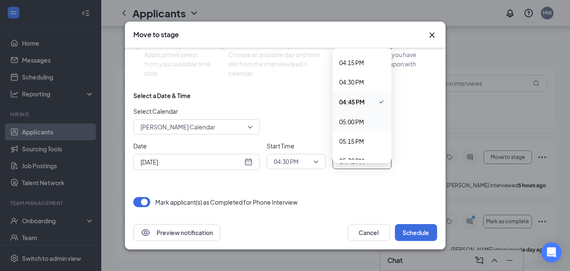
click at [362, 118] on span "05:00 PM" at bounding box center [351, 121] width 25 height 9
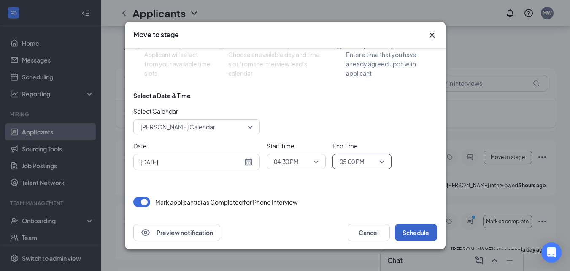
click at [421, 230] on button "Schedule" at bounding box center [416, 232] width 42 height 17
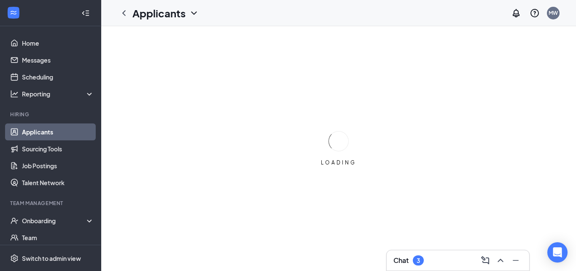
click at [406, 262] on h3 "Chat" at bounding box center [401, 259] width 15 height 9
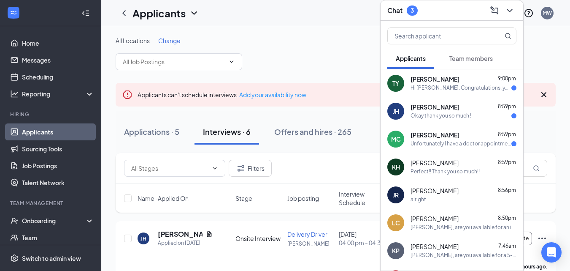
click at [454, 89] on div "Hi tiffany young. Congratulations, your onsite interview with Chick-fil-A for D…" at bounding box center [461, 87] width 101 height 7
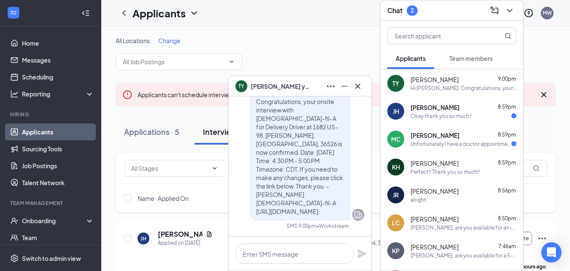
click at [449, 108] on span "[PERSON_NAME]" at bounding box center [435, 107] width 49 height 8
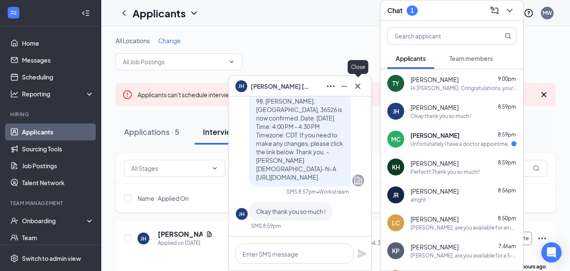
click at [357, 84] on icon "Cross" at bounding box center [358, 86] width 10 height 10
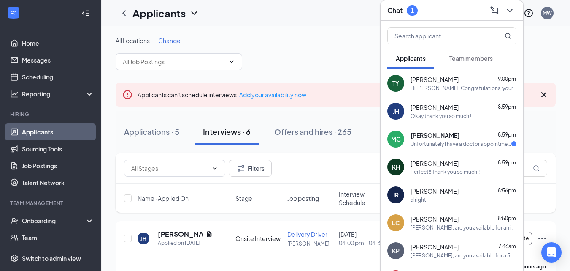
click at [427, 140] on div "Unfortunately I have a doctor appointment tomorrow is there any other day I can…" at bounding box center [461, 143] width 101 height 7
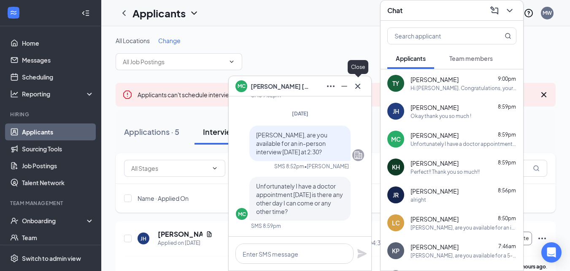
click at [358, 87] on icon "Cross" at bounding box center [358, 86] width 10 height 10
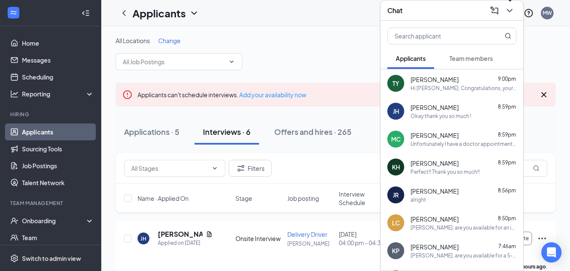
click at [511, 13] on icon "ChevronDown" at bounding box center [510, 10] width 10 height 10
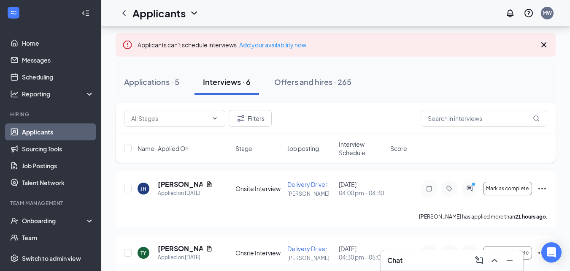
scroll to position [50, 0]
click at [74, 77] on link "Scheduling" at bounding box center [58, 76] width 72 height 17
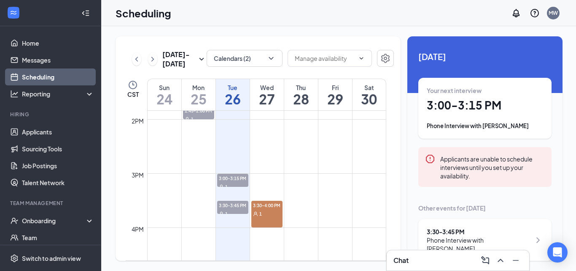
scroll to position [748, 0]
click at [251, 59] on button "Calendars (2)" at bounding box center [245, 58] width 76 height 17
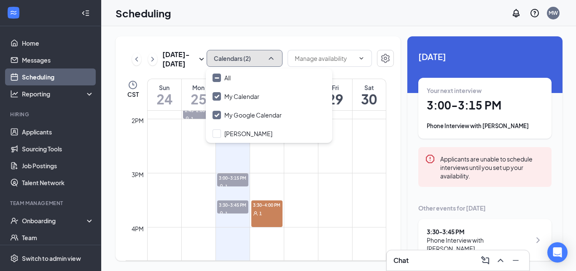
click at [267, 213] on div "1" at bounding box center [267, 212] width 31 height 8
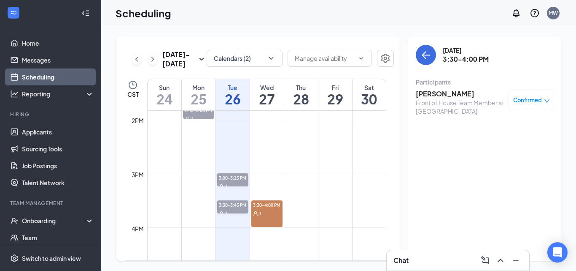
click at [452, 91] on h3 "[PERSON_NAME]" at bounding box center [460, 93] width 89 height 9
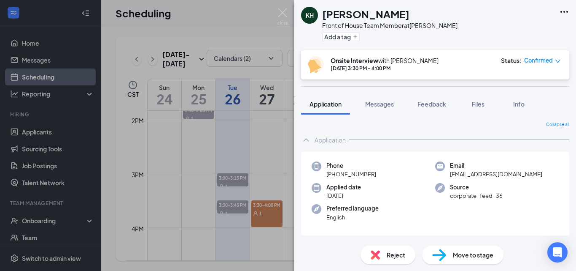
click at [537, 65] on div "Status : Confirmed" at bounding box center [531, 64] width 60 height 17
click at [538, 60] on span "Confirmed" at bounding box center [539, 60] width 29 height 8
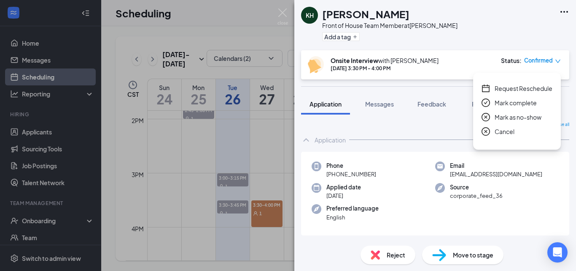
click at [525, 89] on span "Request Reschedule" at bounding box center [524, 88] width 58 height 9
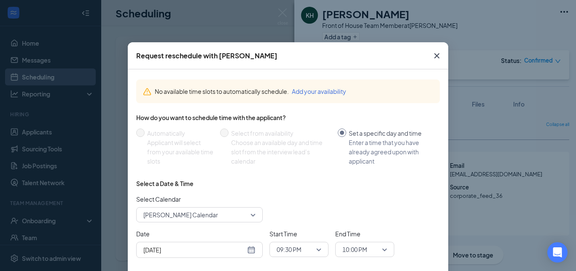
click at [432, 57] on icon "Cross" at bounding box center [437, 56] width 10 height 10
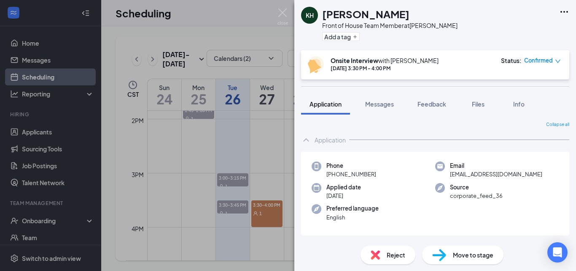
click at [542, 59] on span "Confirmed" at bounding box center [539, 60] width 29 height 8
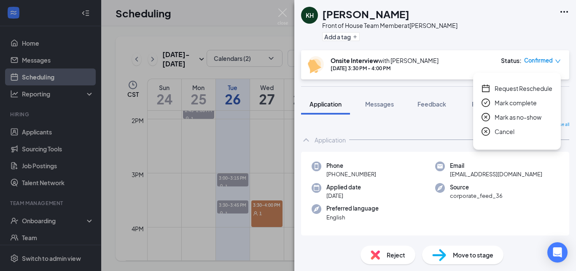
click at [518, 87] on span "Request Reschedule" at bounding box center [524, 88] width 58 height 9
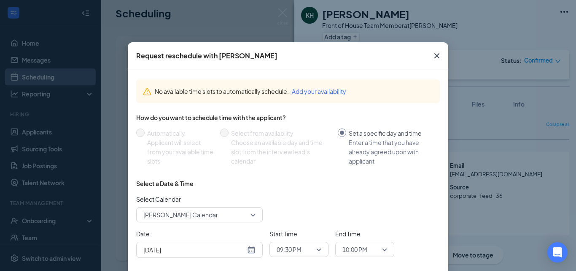
scroll to position [55, 0]
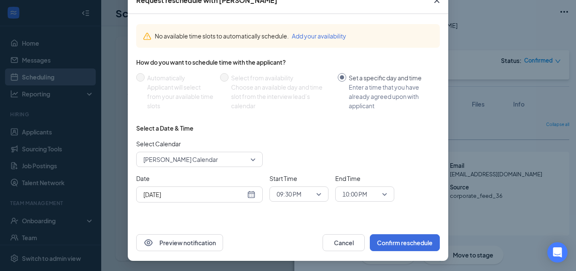
click at [213, 155] on span "[PERSON_NAME] Calendar" at bounding box center [180, 159] width 75 height 13
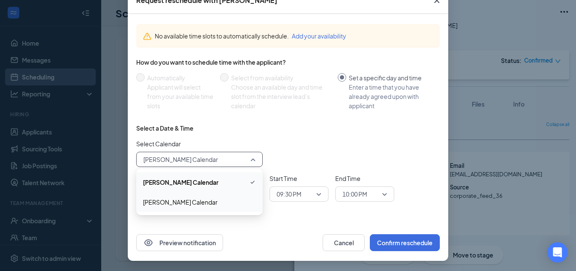
click at [187, 197] on span "[PERSON_NAME] Calendar" at bounding box center [180, 201] width 75 height 9
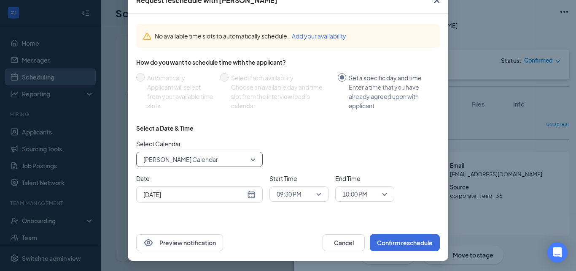
click at [249, 197] on div "[DATE]" at bounding box center [199, 193] width 112 height 9
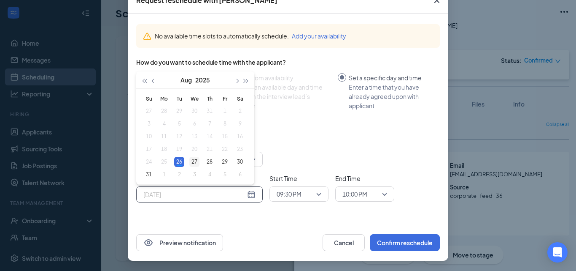
type input "[DATE]"
click at [189, 161] on div "27" at bounding box center [194, 162] width 10 height 10
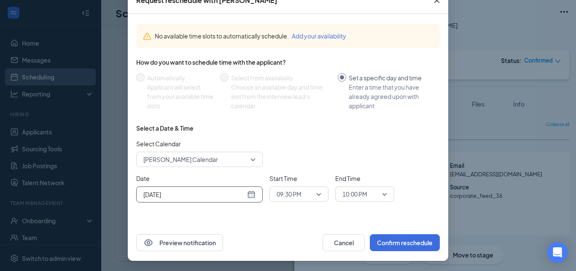
click at [294, 192] on span "09:30 PM" at bounding box center [289, 193] width 25 height 13
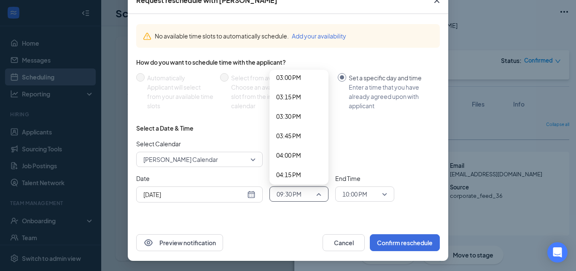
scroll to position [1165, 0]
click at [293, 121] on span "03:30 PM" at bounding box center [288, 121] width 25 height 9
click at [355, 194] on span "10:00 PM" at bounding box center [355, 193] width 25 height 13
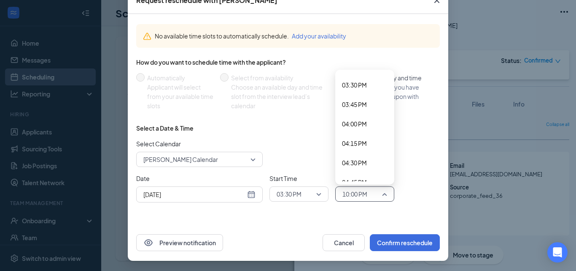
scroll to position [1193, 0]
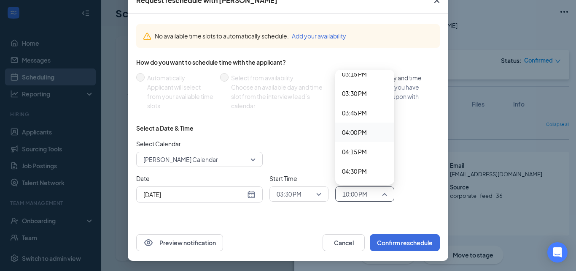
click at [359, 129] on span "04:00 PM" at bounding box center [354, 131] width 25 height 9
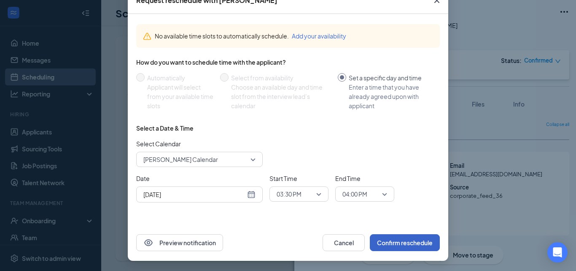
click at [409, 238] on button "Confirm reschedule" at bounding box center [405, 242] width 70 height 17
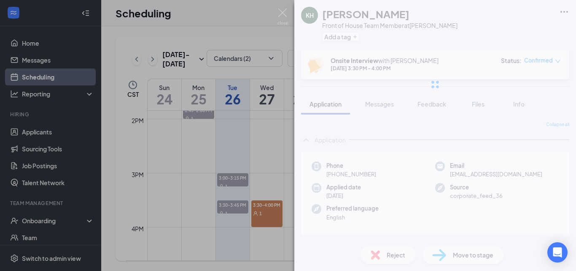
scroll to position [13, 0]
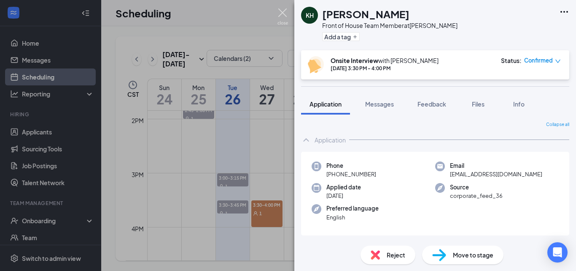
click at [284, 14] on img at bounding box center [283, 16] width 11 height 16
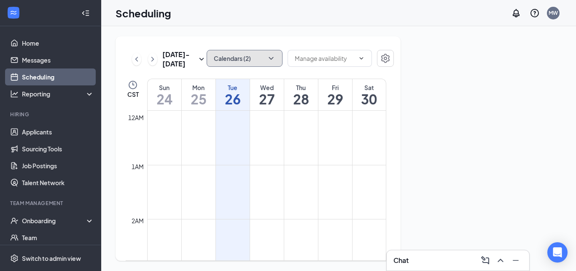
click at [249, 60] on button "Calendars (2)" at bounding box center [245, 58] width 76 height 17
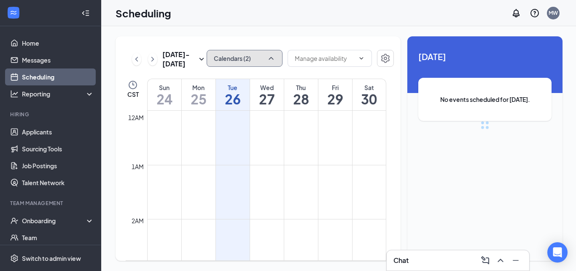
scroll to position [415, 0]
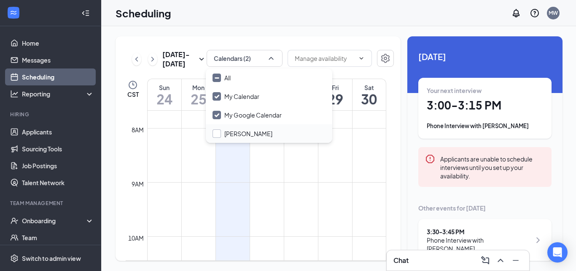
click at [253, 134] on input "[PERSON_NAME]" at bounding box center [243, 133] width 60 height 8
checkbox input "false"
checkbox input "true"
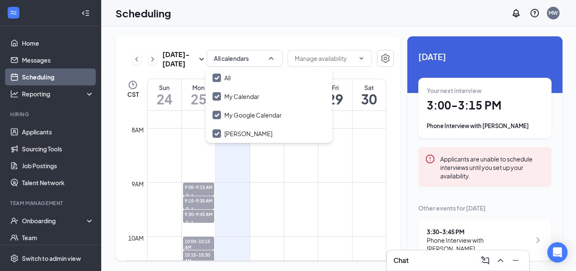
click at [299, 45] on div "[DATE] - [DATE] All calendars CST Sun 24 Mon 25 Tue 26 Wed 27 Thu 28 Fri 29 Sat…" at bounding box center [258, 148] width 285 height 224
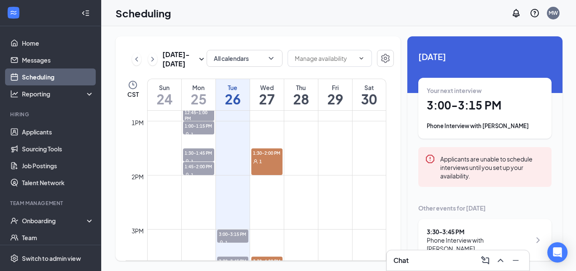
scroll to position [692, 0]
click at [435, 260] on div "Chat" at bounding box center [458, 260] width 129 height 14
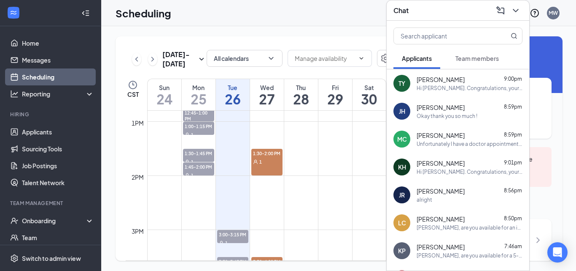
click at [438, 138] on span "[PERSON_NAME]" at bounding box center [441, 135] width 48 height 8
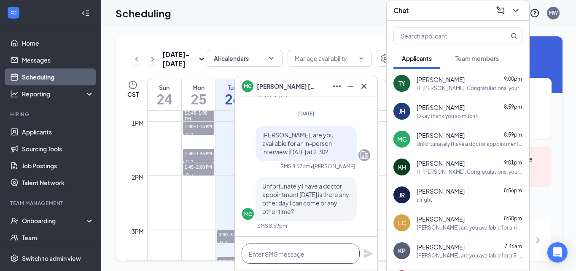
click at [331, 254] on textarea at bounding box center [301, 253] width 118 height 20
type textarea "I can do 1:00,"
click at [351, 92] on button at bounding box center [351, 86] width 14 height 14
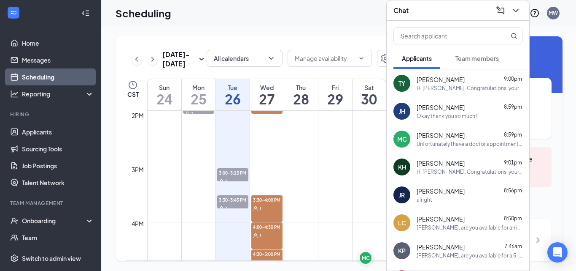
scroll to position [759, 0]
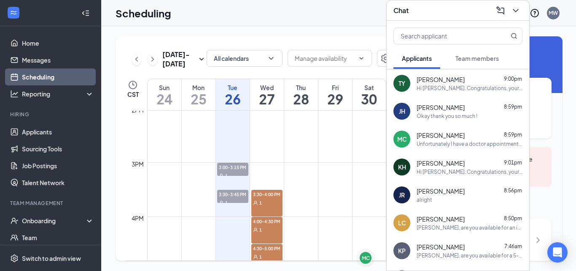
click at [445, 135] on span "[PERSON_NAME]" at bounding box center [441, 135] width 48 height 8
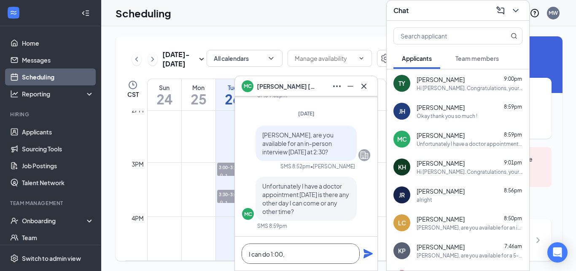
click at [301, 253] on textarea "I can do 1:00," at bounding box center [301, 253] width 118 height 20
type textarea "I can do 1:00 or 3:00?"
click at [368, 255] on icon "Plane" at bounding box center [368, 253] width 9 height 9
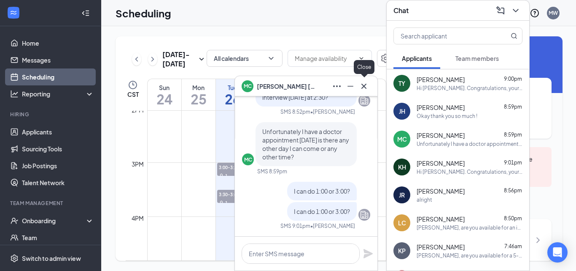
click at [363, 84] on icon "Cross" at bounding box center [364, 86] width 10 height 10
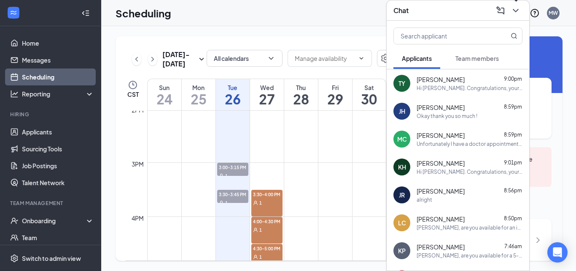
click at [516, 11] on icon "ChevronDown" at bounding box center [515, 10] width 5 height 3
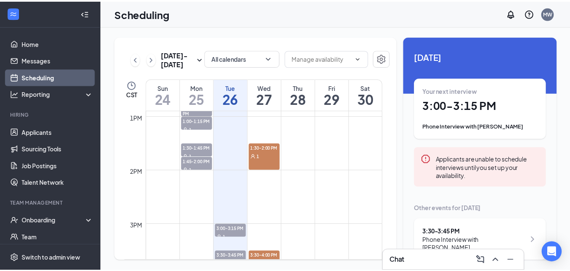
scroll to position [699, 0]
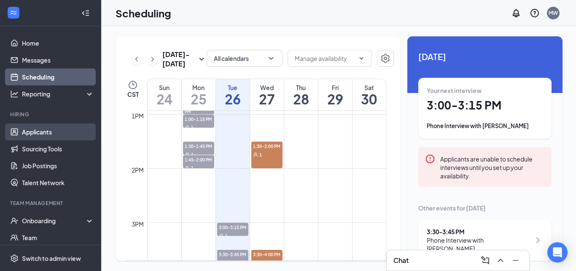
click at [70, 130] on link "Applicants" at bounding box center [58, 131] width 72 height 17
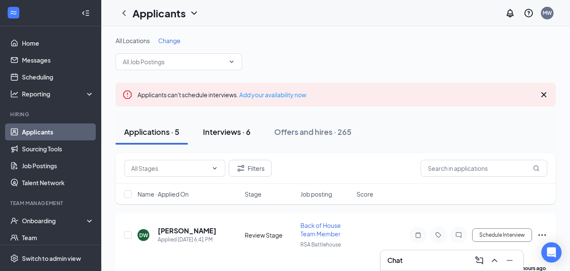
click at [243, 134] on div "Interviews · 6" at bounding box center [227, 131] width 48 height 11
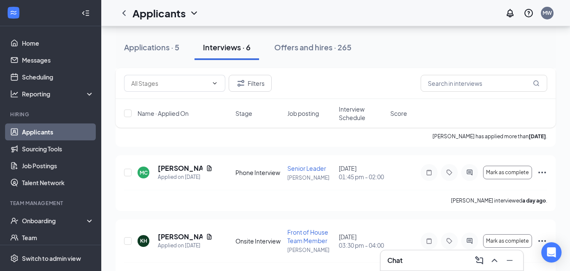
scroll to position [194, 0]
click at [157, 51] on div "Applications · 5" at bounding box center [151, 47] width 55 height 11
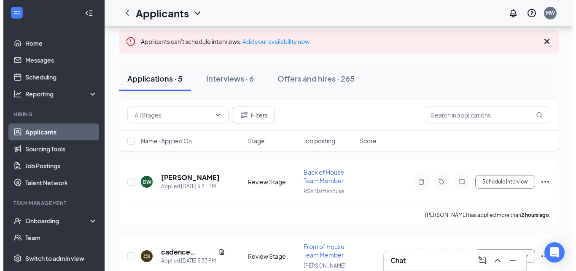
scroll to position [54, 0]
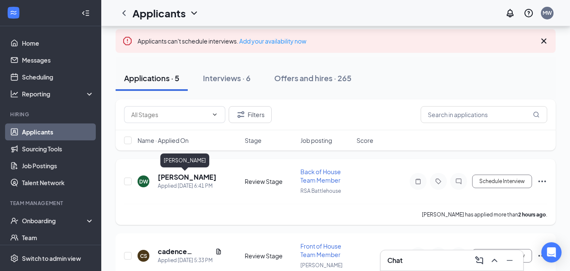
click at [191, 174] on h5 "Deon Wayne" at bounding box center [187, 176] width 59 height 9
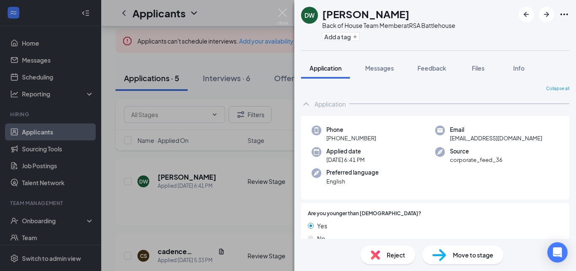
scroll to position [23, 0]
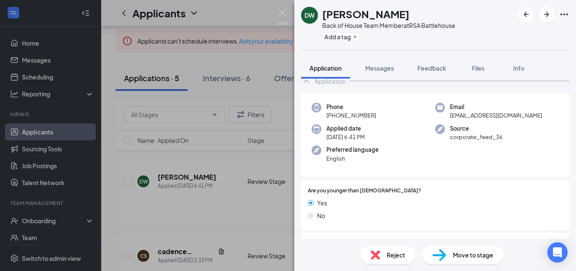
click at [395, 253] on span "Reject" at bounding box center [396, 254] width 19 height 9
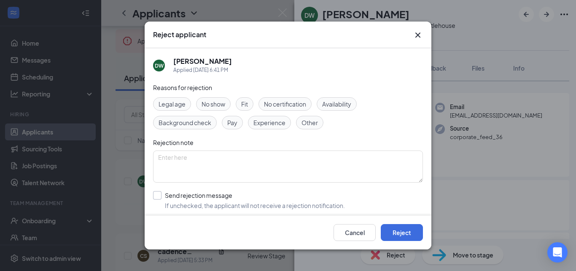
click at [158, 192] on input "Send rejection message If unchecked, the applicant will not receive a rejection…" at bounding box center [249, 200] width 192 height 19
checkbox input "true"
click at [184, 167] on textarea at bounding box center [288, 166] width 270 height 32
type textarea "Under 18."
click at [406, 233] on button "Reject" at bounding box center [402, 232] width 42 height 17
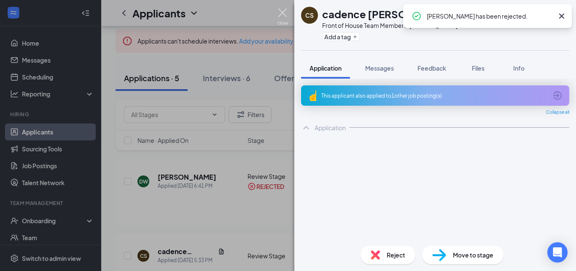
click at [281, 10] on img at bounding box center [283, 16] width 11 height 16
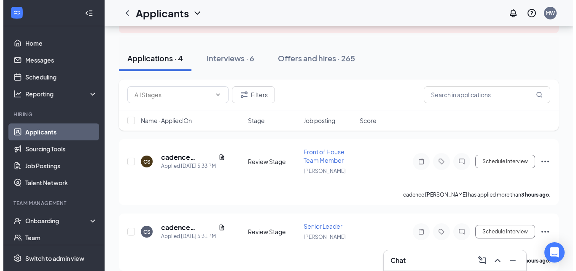
scroll to position [72, 0]
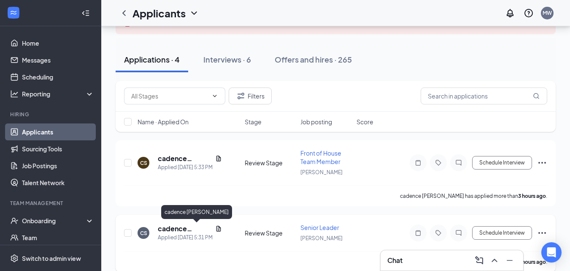
click at [173, 227] on h5 "cadence [PERSON_NAME]" at bounding box center [185, 228] width 54 height 9
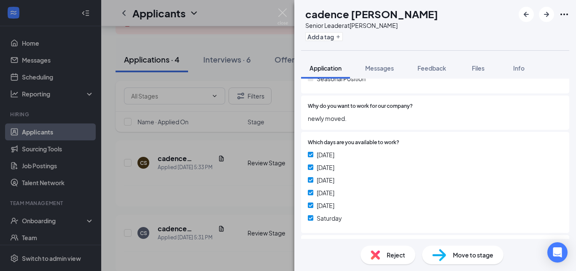
scroll to position [438, 0]
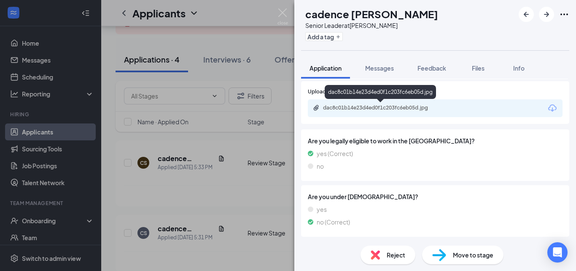
click at [380, 105] on div "dac8c01b14e23d4ed0f1c203fc6eb05d.jpg" at bounding box center [382, 107] width 118 height 7
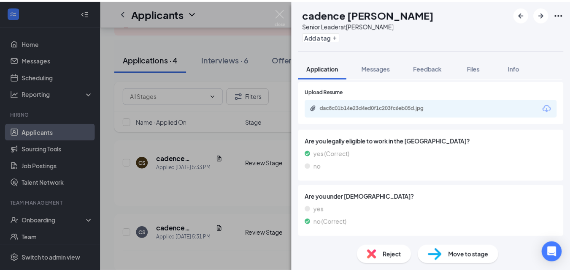
scroll to position [384, 0]
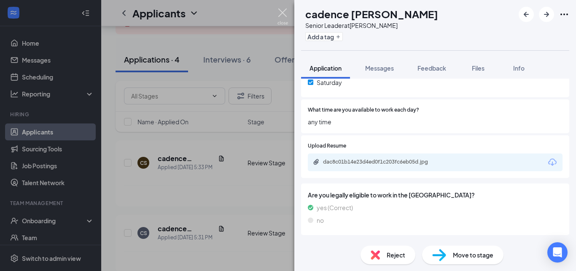
click at [279, 12] on img at bounding box center [283, 16] width 11 height 16
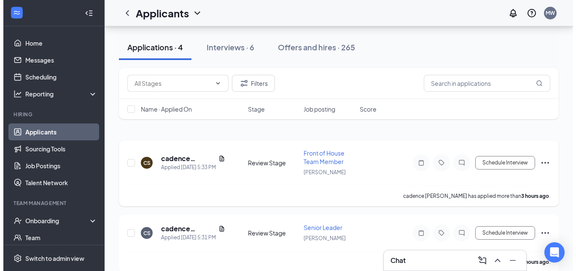
scroll to position [215, 0]
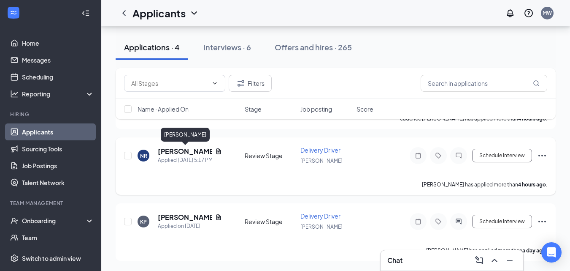
click at [174, 151] on h5 "[PERSON_NAME]" at bounding box center [185, 150] width 54 height 9
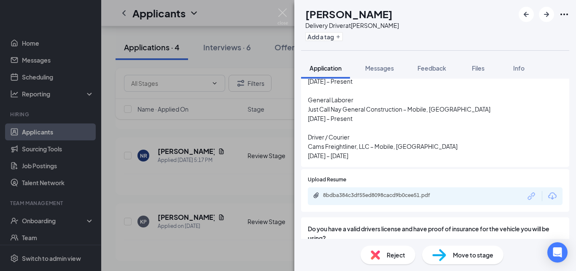
scroll to position [445, 0]
click at [387, 68] on span "Messages" at bounding box center [379, 68] width 29 height 8
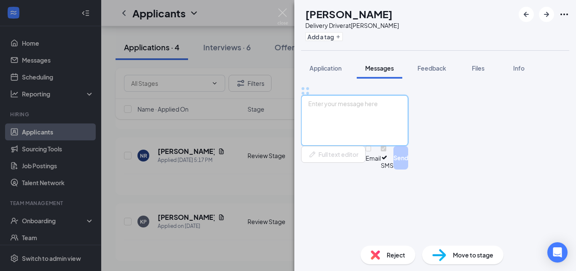
click at [376, 146] on textarea at bounding box center [354, 120] width 107 height 51
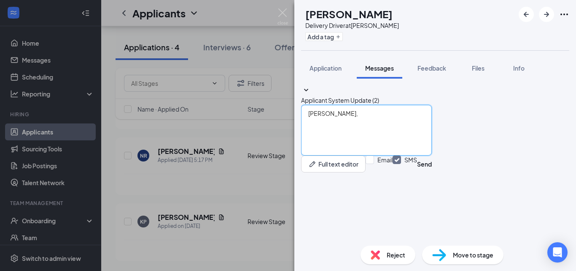
paste textarea "Please ask for Maureen at the front counter once you arrive."
type textarea "Nathan, are you available for an in-person interview tomorrow at 2:30?"
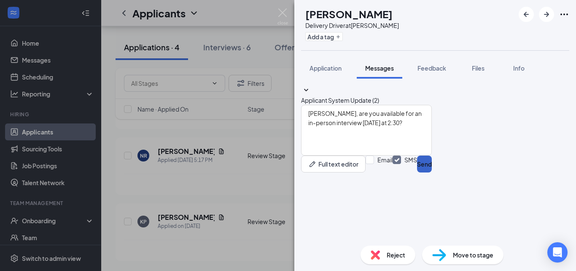
click at [432, 172] on button "Send" at bounding box center [424, 163] width 15 height 17
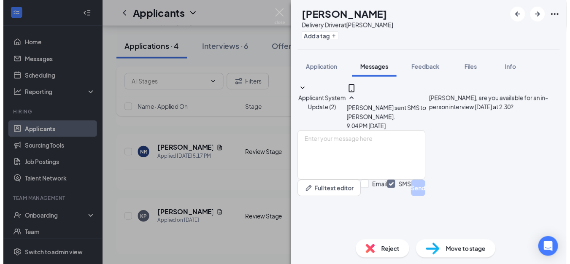
scroll to position [21, 0]
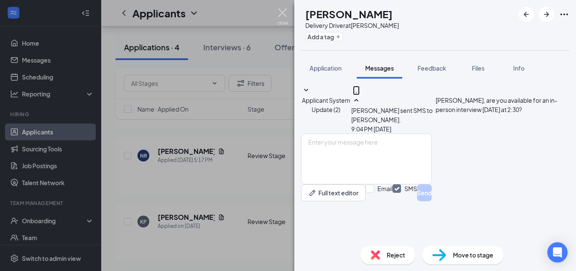
click at [282, 14] on img at bounding box center [283, 16] width 11 height 16
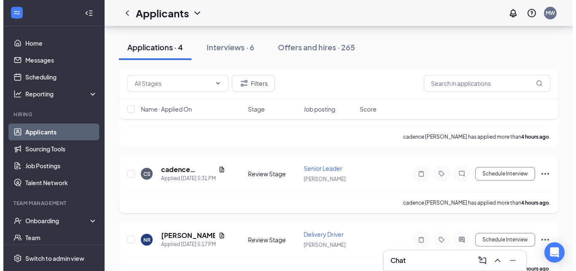
scroll to position [132, 0]
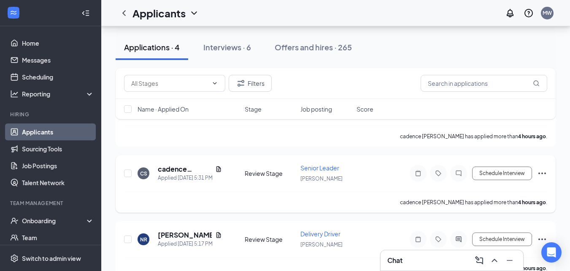
click at [540, 173] on icon "Ellipses" at bounding box center [542, 173] width 8 height 2
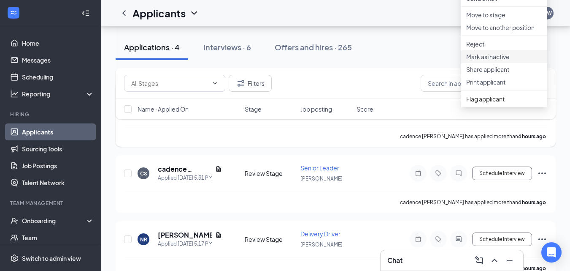
click at [496, 61] on p "Mark as inactive" at bounding box center [504, 56] width 76 height 8
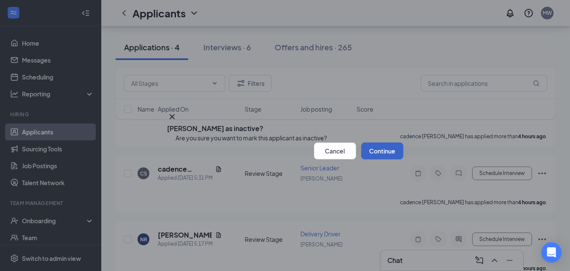
click at [376, 159] on button "Continue" at bounding box center [382, 150] width 42 height 17
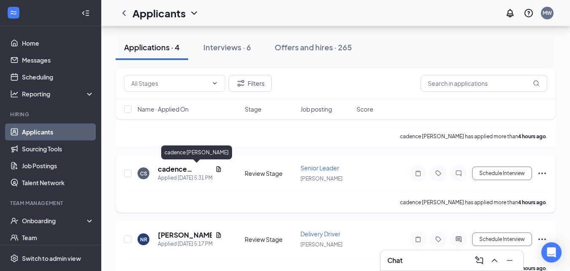
click at [191, 166] on h5 "cadence shean" at bounding box center [185, 168] width 54 height 9
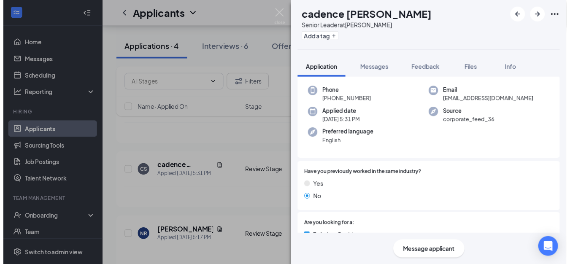
scroll to position [62, 0]
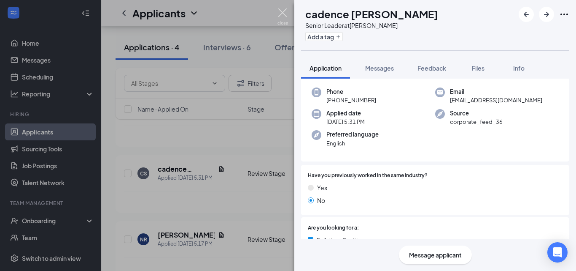
click at [279, 13] on img at bounding box center [283, 16] width 11 height 16
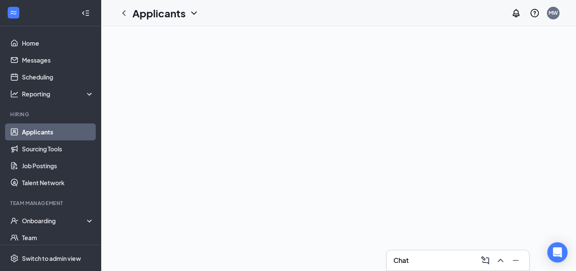
click at [411, 257] on div "Chat" at bounding box center [458, 260] width 129 height 14
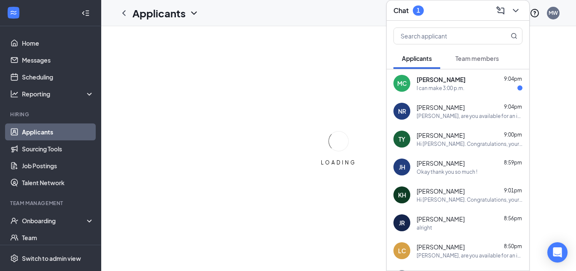
click at [463, 86] on div "I can make 3:00 p.m." at bounding box center [441, 87] width 48 height 7
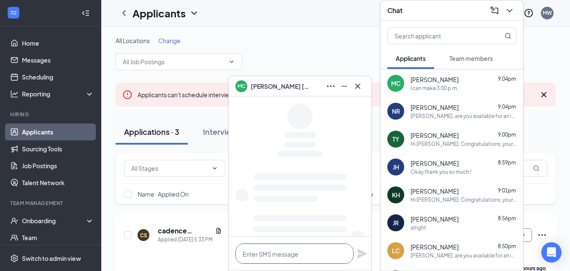
click at [288, 257] on textarea at bounding box center [294, 253] width 118 height 20
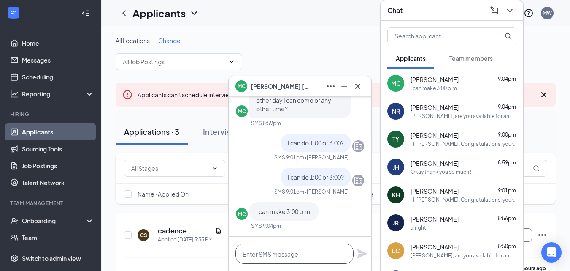
paste textarea "Please ask for [PERSON_NAME] at the front counter once you arrive."
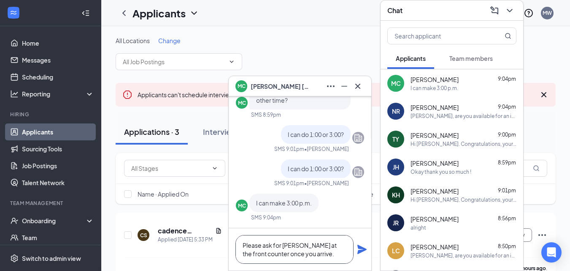
click at [243, 245] on textarea "Please ask for [PERSON_NAME] at the front counter once you arrive." at bounding box center [294, 249] width 118 height 29
type textarea "Great! Please ask for [PERSON_NAME] at the front counter once you arrive."
click at [361, 250] on icon "Plane" at bounding box center [361, 248] width 9 height 9
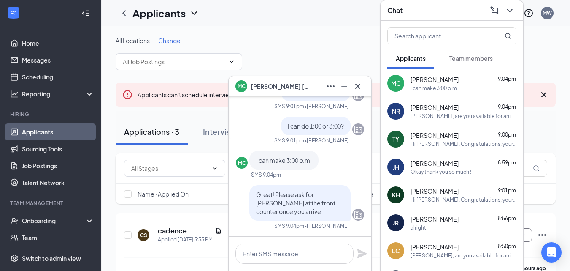
scroll to position [0, 0]
click at [360, 85] on icon "Cross" at bounding box center [358, 86] width 10 height 10
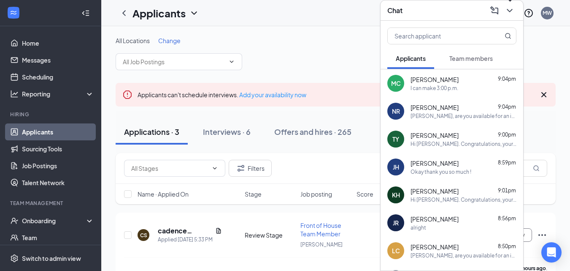
click at [506, 14] on icon "ChevronDown" at bounding box center [510, 10] width 10 height 10
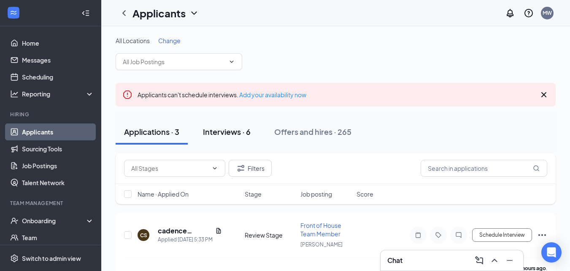
click at [240, 127] on div "Interviews · 6" at bounding box center [227, 131] width 48 height 11
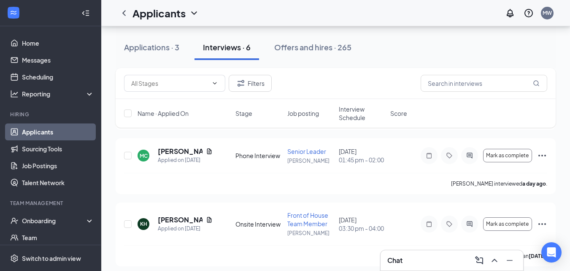
scroll to position [212, 0]
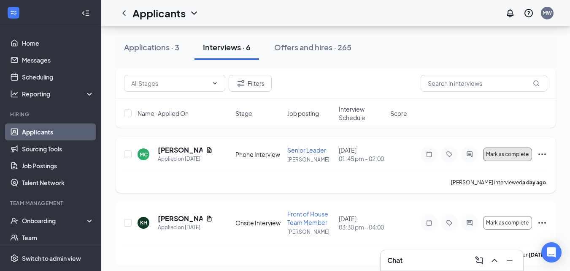
click at [519, 157] on button "Mark as complete" at bounding box center [507, 154] width 49 height 14
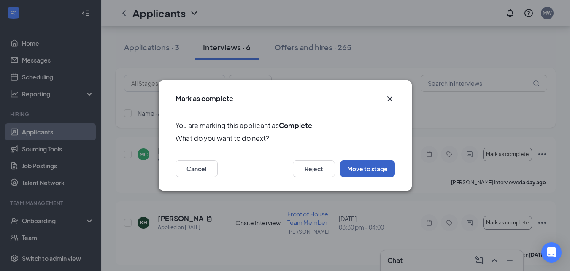
click at [373, 161] on button "Move to stage" at bounding box center [367, 168] width 55 height 17
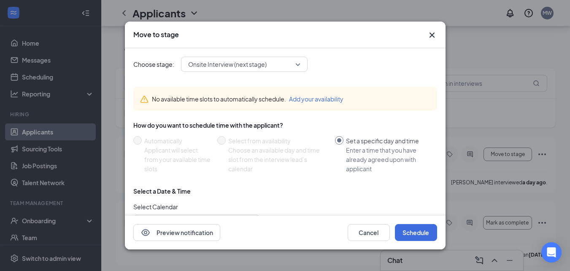
scroll to position [95, 0]
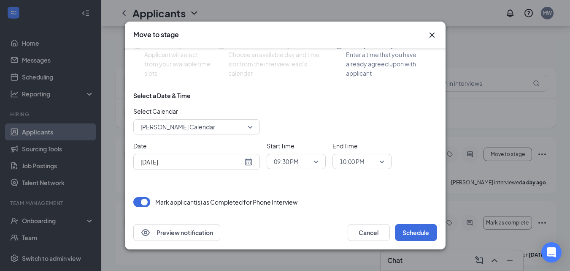
click at [250, 124] on span "Madison Walker's Calendar" at bounding box center [197, 126] width 112 height 13
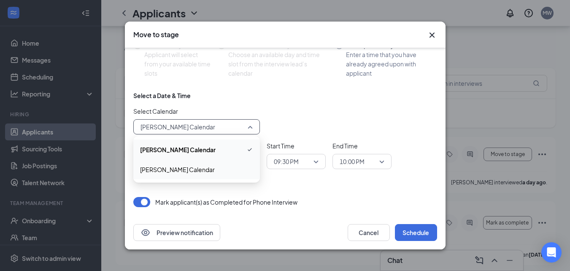
click at [199, 167] on span "Maureen James's Calendar" at bounding box center [177, 169] width 75 height 9
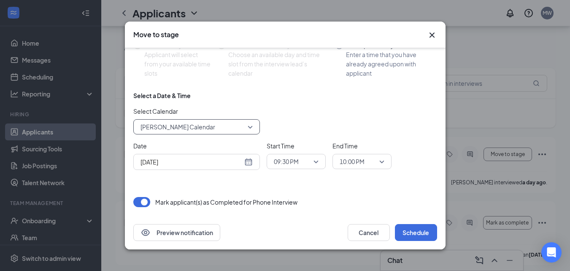
click at [249, 163] on div "Aug 26, 2025" at bounding box center [197, 161] width 112 height 9
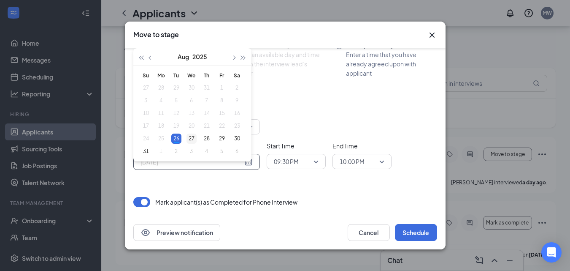
type input "Aug 27, 2025"
click at [191, 134] on div "27" at bounding box center [192, 138] width 10 height 10
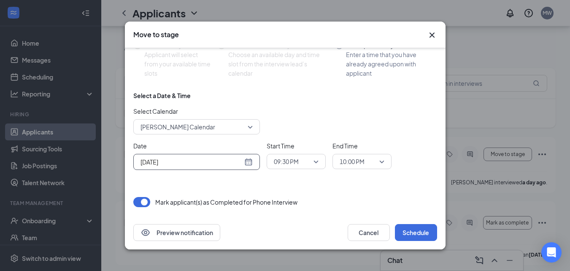
click at [293, 157] on span "09:30 PM" at bounding box center [286, 161] width 25 height 13
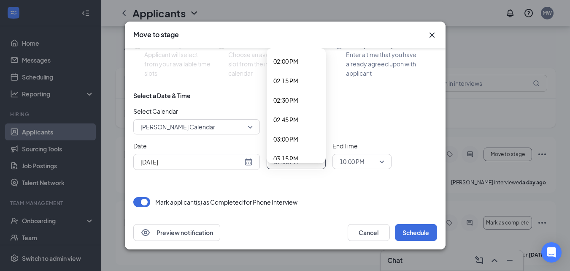
scroll to position [1094, 0]
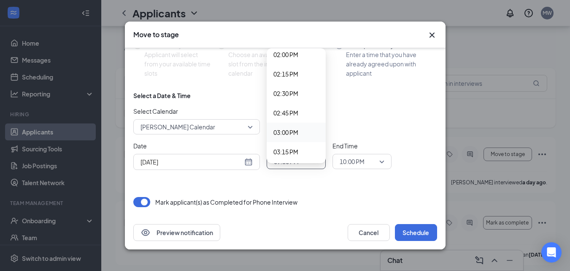
click at [294, 130] on span "03:00 PM" at bounding box center [285, 131] width 25 height 9
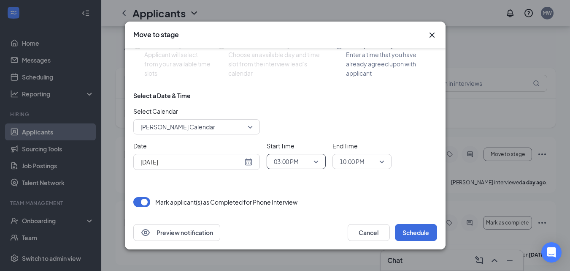
click at [365, 164] on span "10:00 PM" at bounding box center [352, 161] width 25 height 13
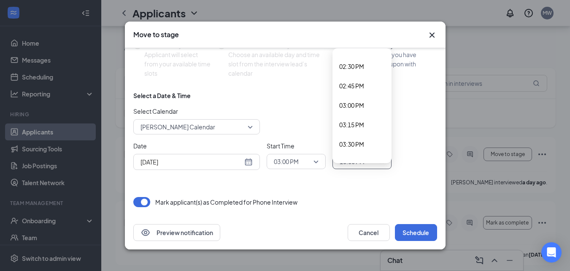
scroll to position [1119, 0]
click at [357, 147] on span "03:30 PM" at bounding box center [351, 145] width 25 height 9
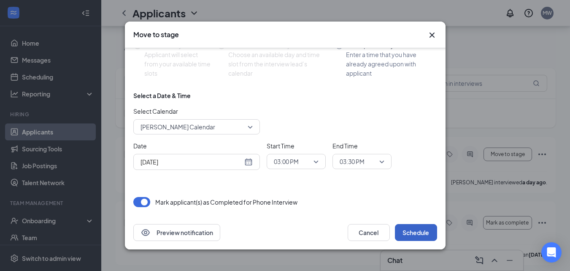
click at [428, 235] on button "Schedule" at bounding box center [416, 232] width 42 height 17
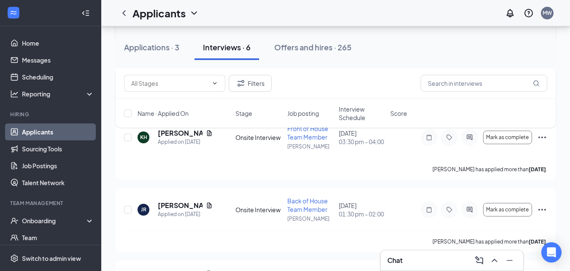
scroll to position [353, 0]
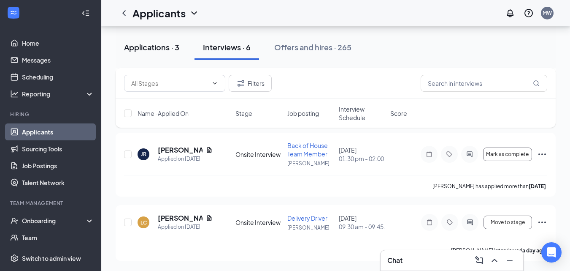
click at [170, 50] on div "Applications · 3" at bounding box center [151, 47] width 55 height 11
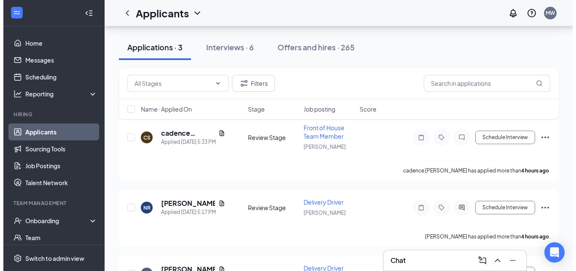
scroll to position [88, 0]
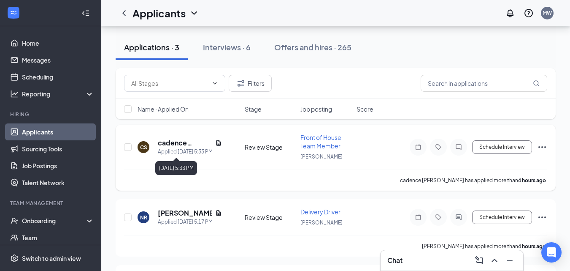
click at [182, 149] on div "Applied [DATE] 5:33 PM" at bounding box center [190, 151] width 64 height 8
click at [181, 137] on div "CS cadence [PERSON_NAME] Applied [DATE] 5:33 PM Review Stage Front of House Tea…" at bounding box center [335, 151] width 423 height 36
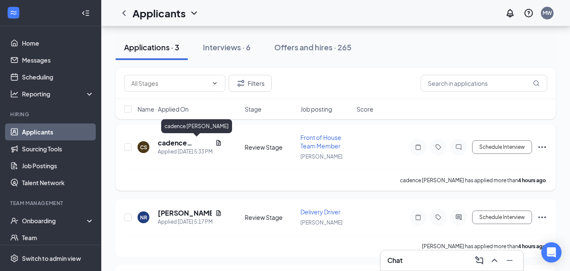
click at [183, 141] on h5 "cadence [PERSON_NAME]" at bounding box center [185, 142] width 54 height 9
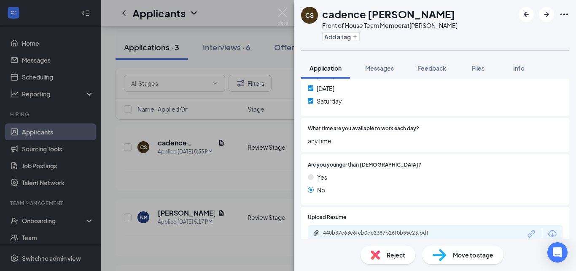
scroll to position [503, 0]
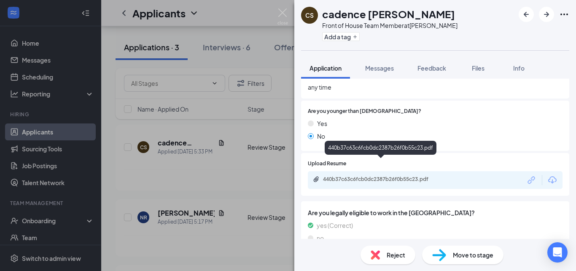
click at [408, 176] on div "440b37c63c6fcb0dc2387b26f0b55c23.pdf" at bounding box center [382, 179] width 118 height 7
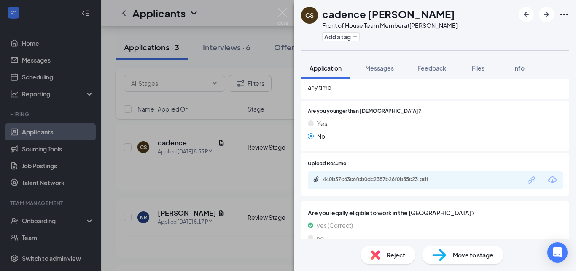
click at [385, 256] on div "Reject" at bounding box center [388, 254] width 55 height 19
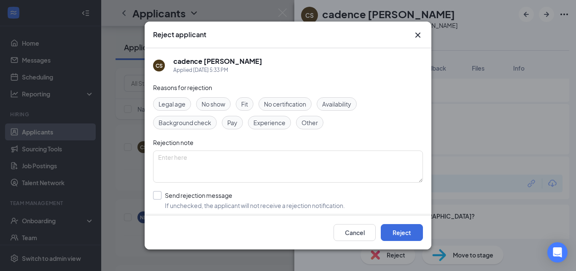
click at [159, 195] on input "Send rejection message If unchecked, the applicant will not receive a rejection…" at bounding box center [249, 200] width 192 height 19
checkbox input "true"
click at [189, 169] on textarea at bounding box center [288, 166] width 270 height 32
type textarea "B"
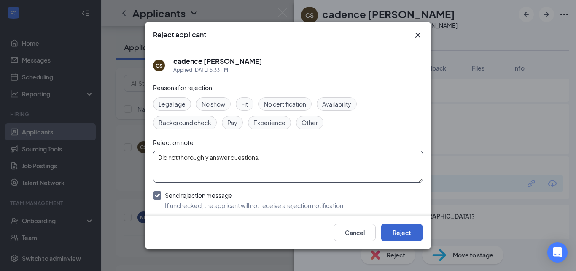
type textarea "Did not thoroughly answer questions."
click at [407, 234] on button "Reject" at bounding box center [402, 232] width 42 height 17
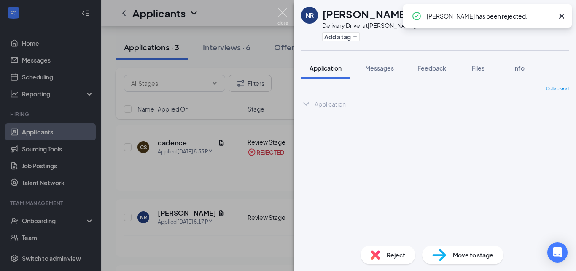
click at [282, 10] on img at bounding box center [283, 16] width 11 height 16
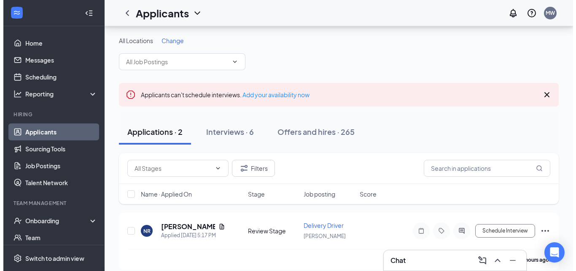
scroll to position [75, 0]
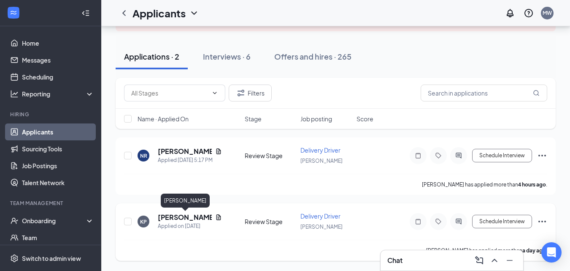
click at [183, 216] on h5 "[PERSON_NAME]" at bounding box center [185, 216] width 54 height 9
